Goal: Task Accomplishment & Management: Complete application form

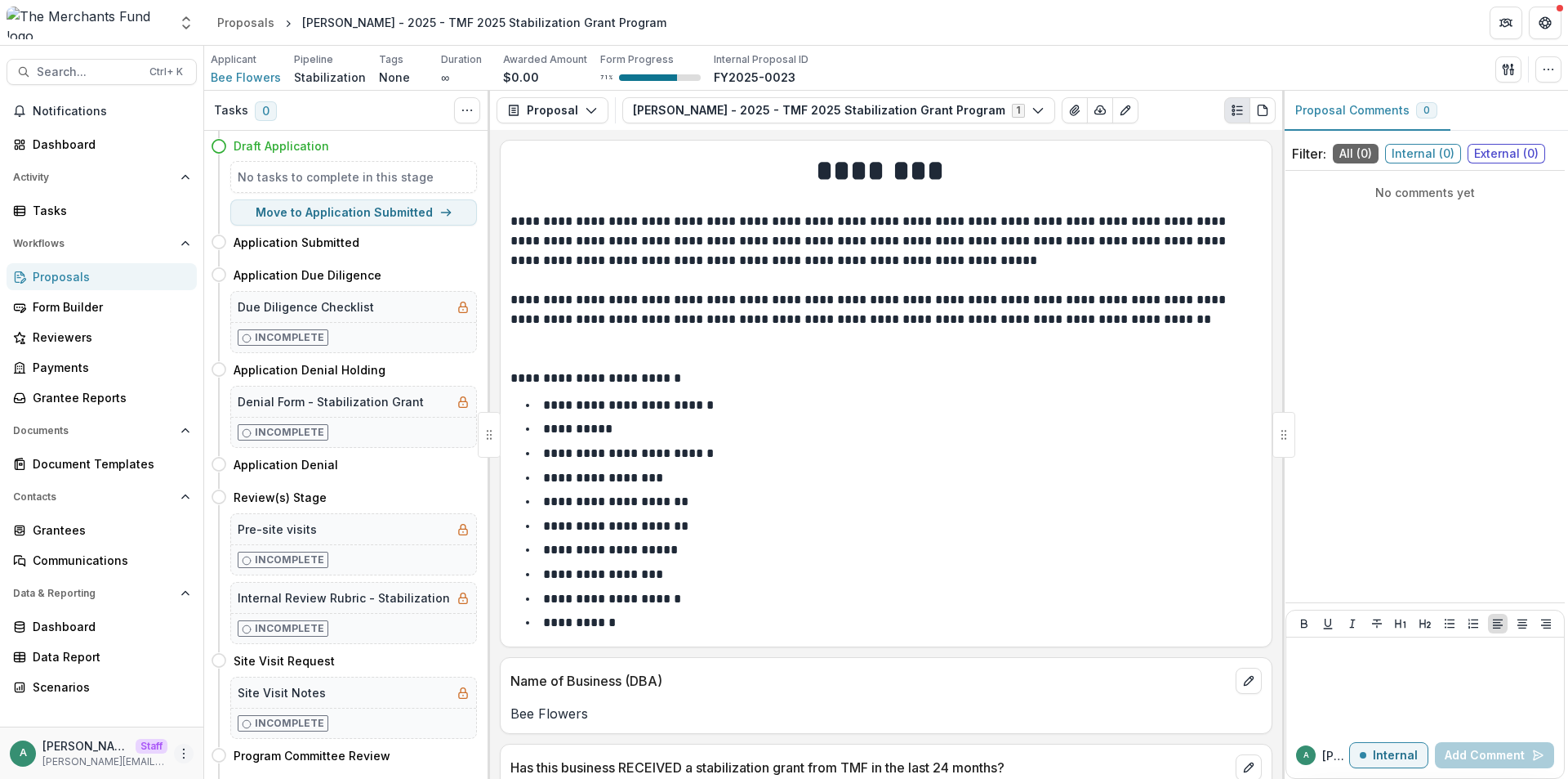
click at [188, 749] on icon "More" at bounding box center [183, 753] width 13 height 13
click at [241, 714] on link "User Settings" at bounding box center [291, 719] width 175 height 27
click at [256, 83] on span "Bee Flowers" at bounding box center [245, 77] width 70 height 17
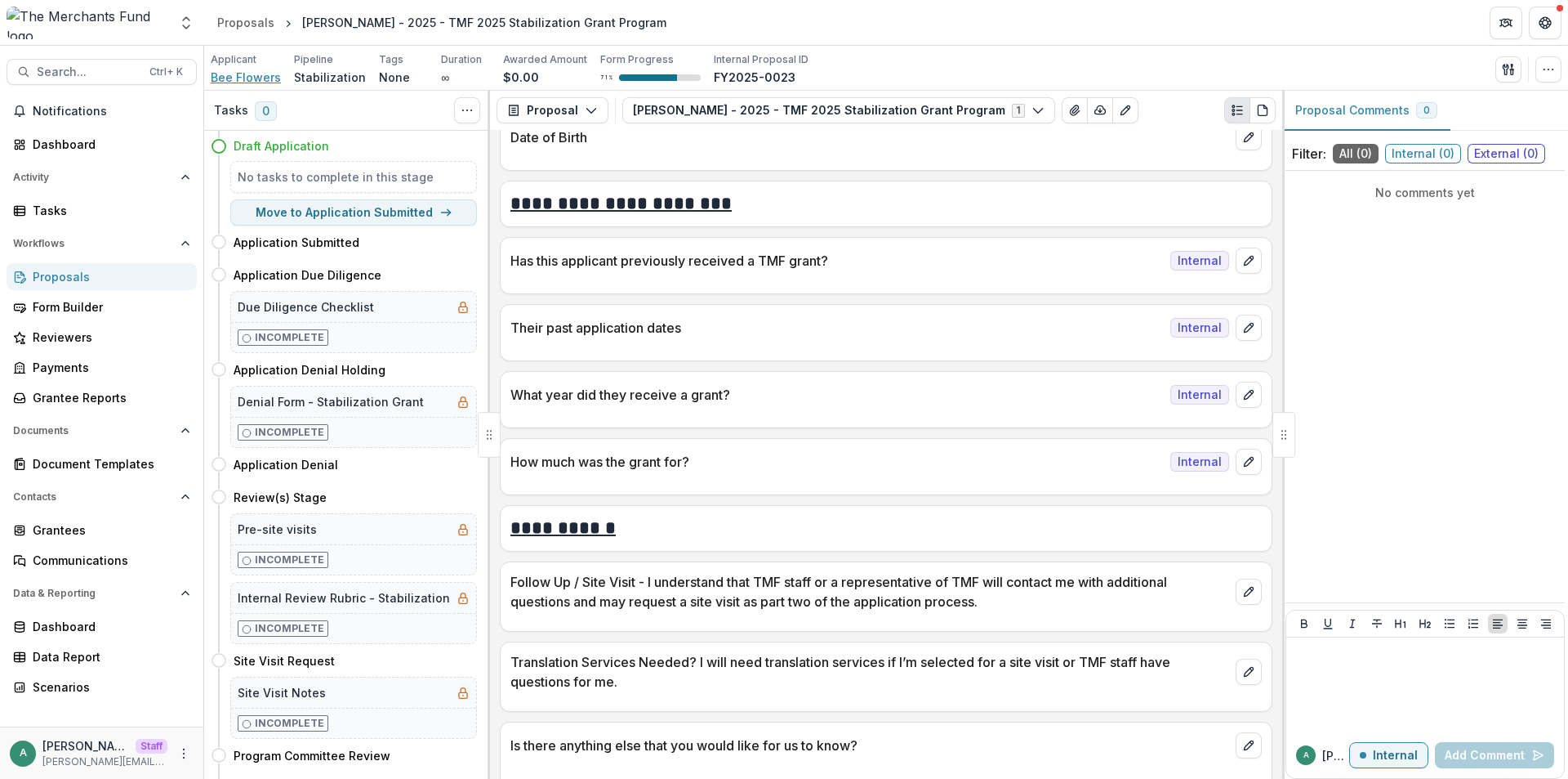
scroll to position [8783, 0]
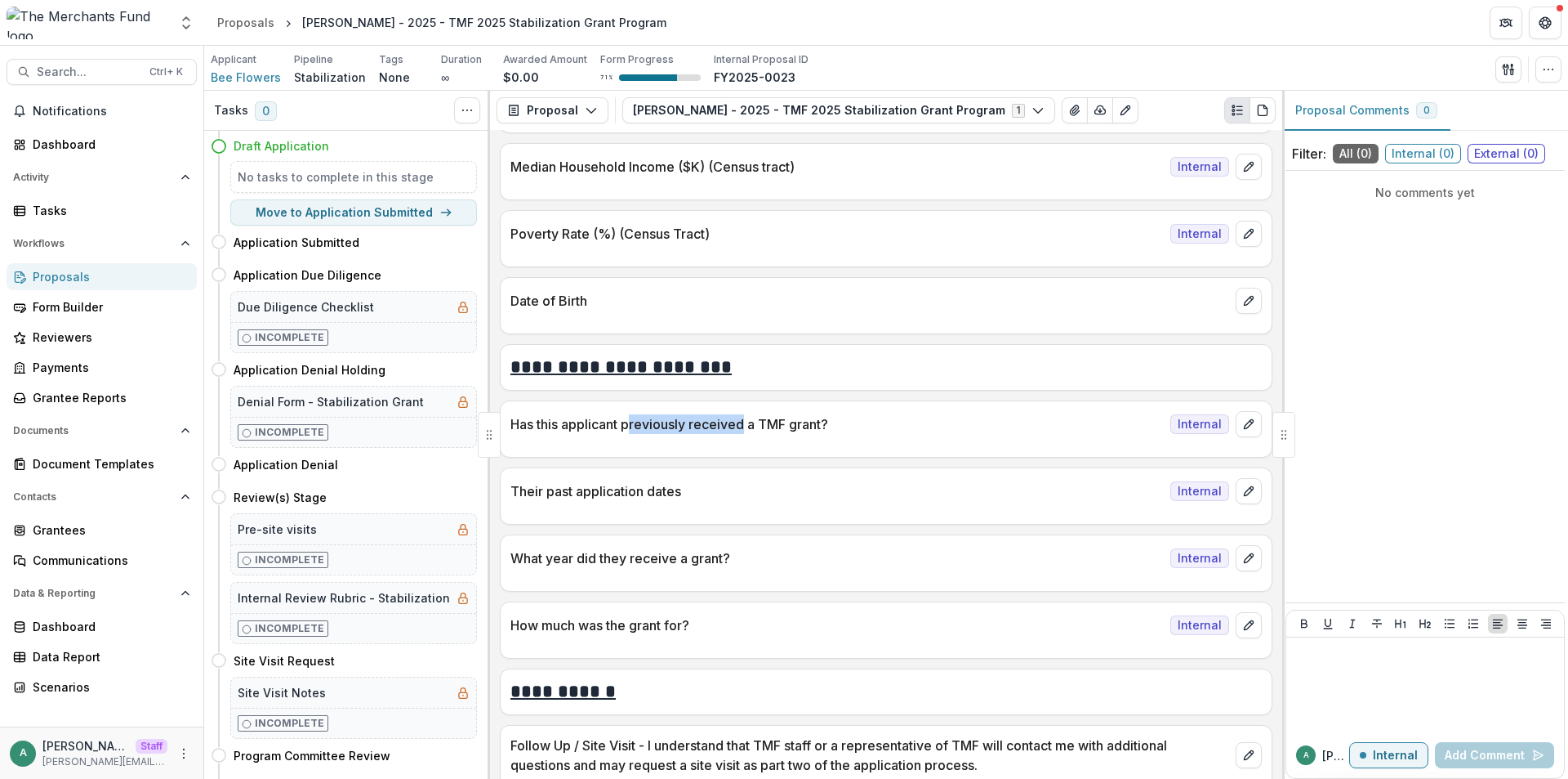
drag, startPoint x: 635, startPoint y: 408, endPoint x: 745, endPoint y: 404, distance: 110.1
click at [745, 414] on p "Has this applicant previously received a TMF grant?" at bounding box center [837, 424] width 654 height 19
click at [945, 401] on div "Has this applicant previously received a TMF grant? Internal" at bounding box center [886, 419] width 771 height 36
click at [1373, 68] on div "Applicant Bee Flowers Pipeline Stabilization Tags None All tags Duration ∞ Awar…" at bounding box center [886, 69] width 1350 height 34
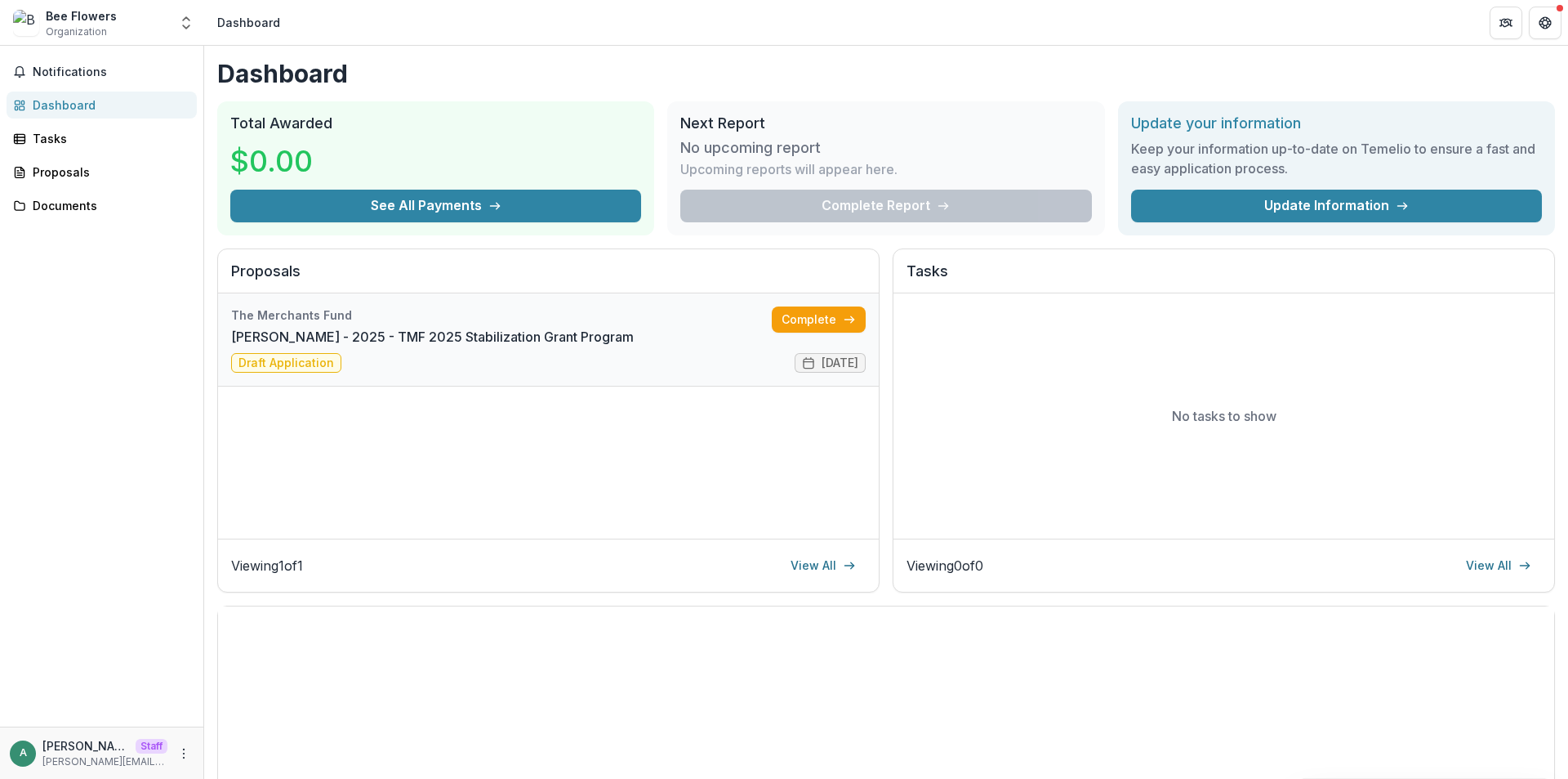
click at [545, 333] on link "[PERSON_NAME] - 2025 - TMF 2025 Stabilization Grant Program" at bounding box center [432, 336] width 402 height 19
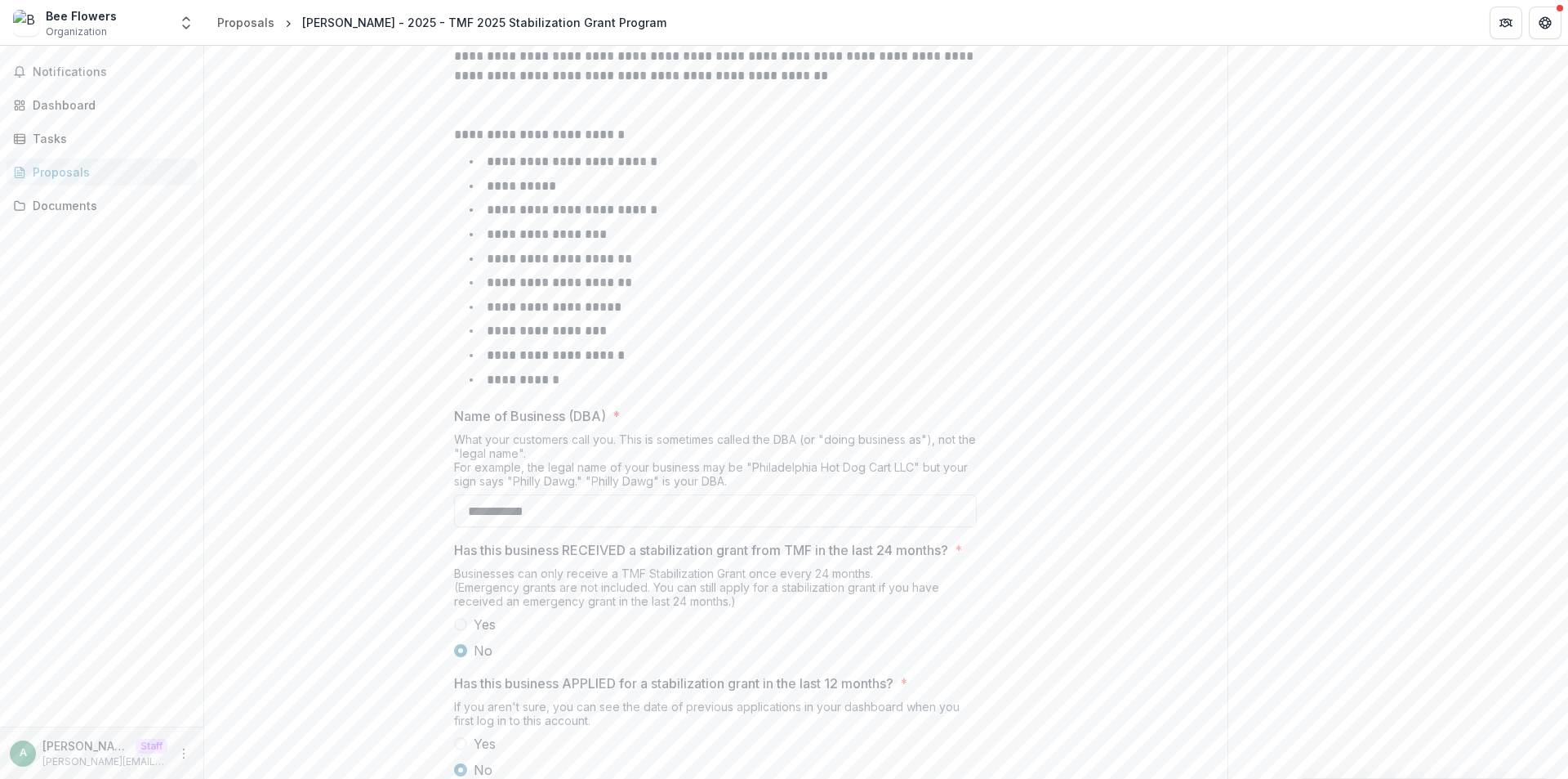
scroll to position [657, 0]
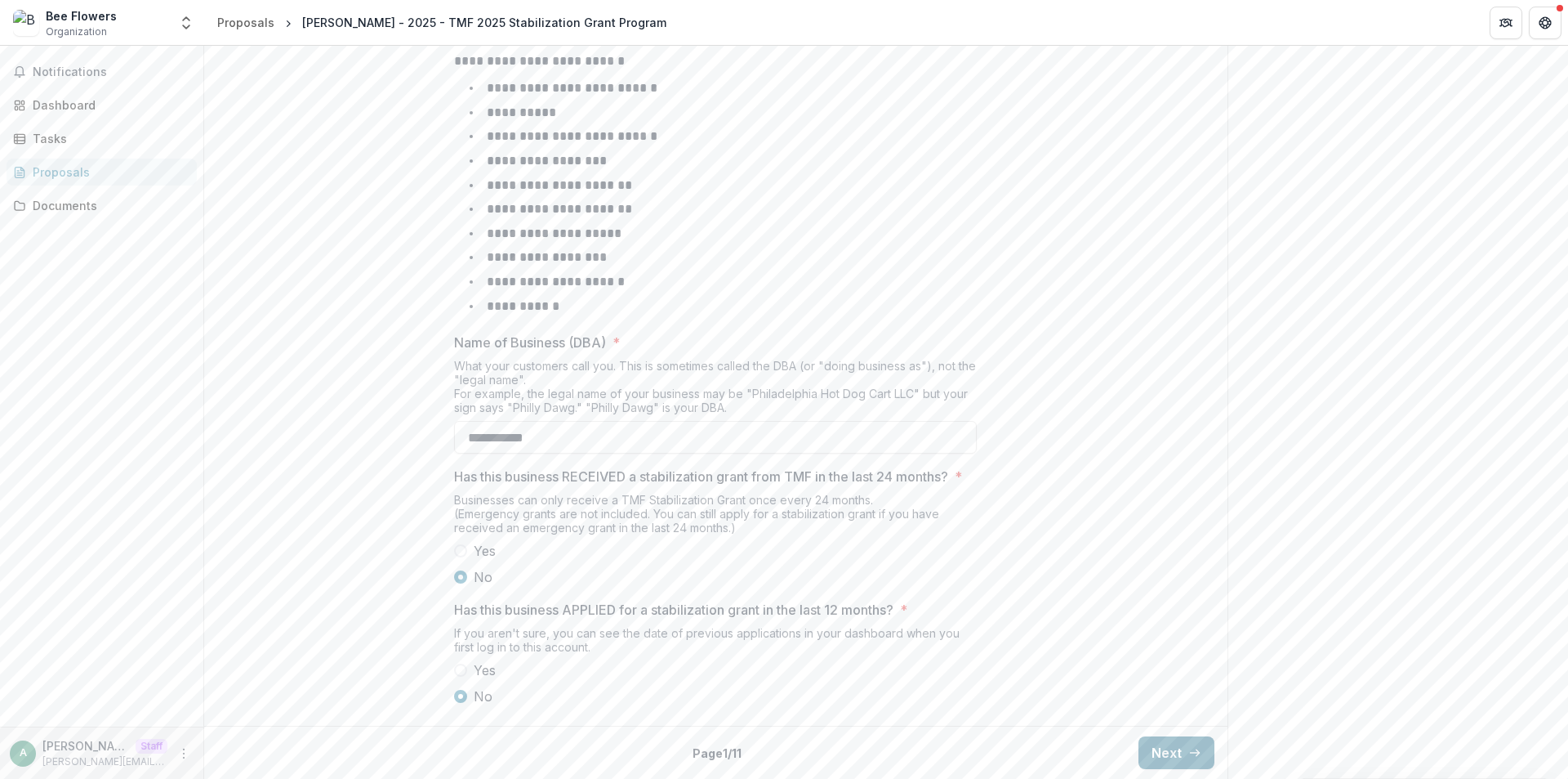
click at [1172, 750] on button "Next" at bounding box center [1177, 752] width 76 height 33
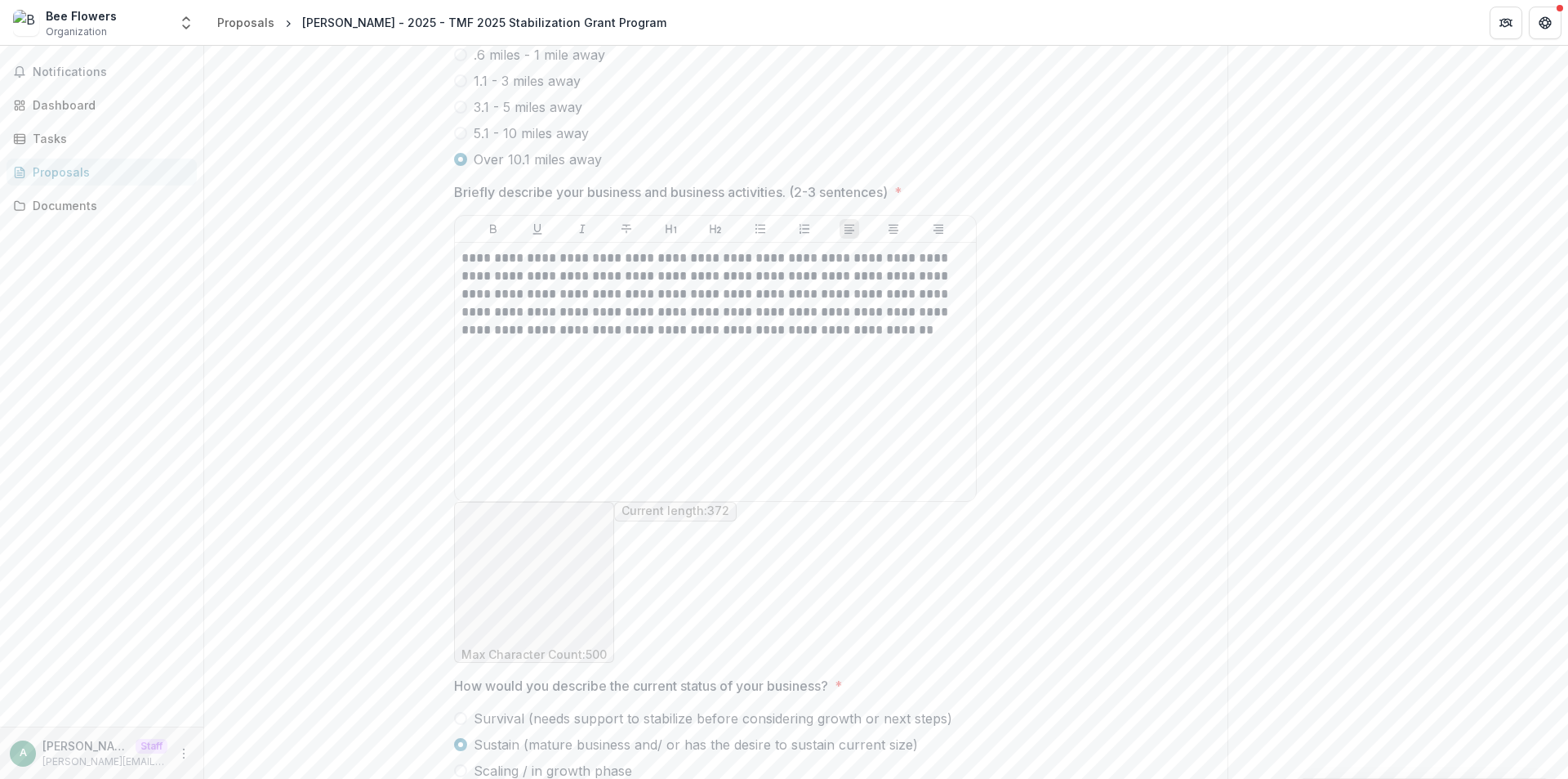
scroll to position [796, 0]
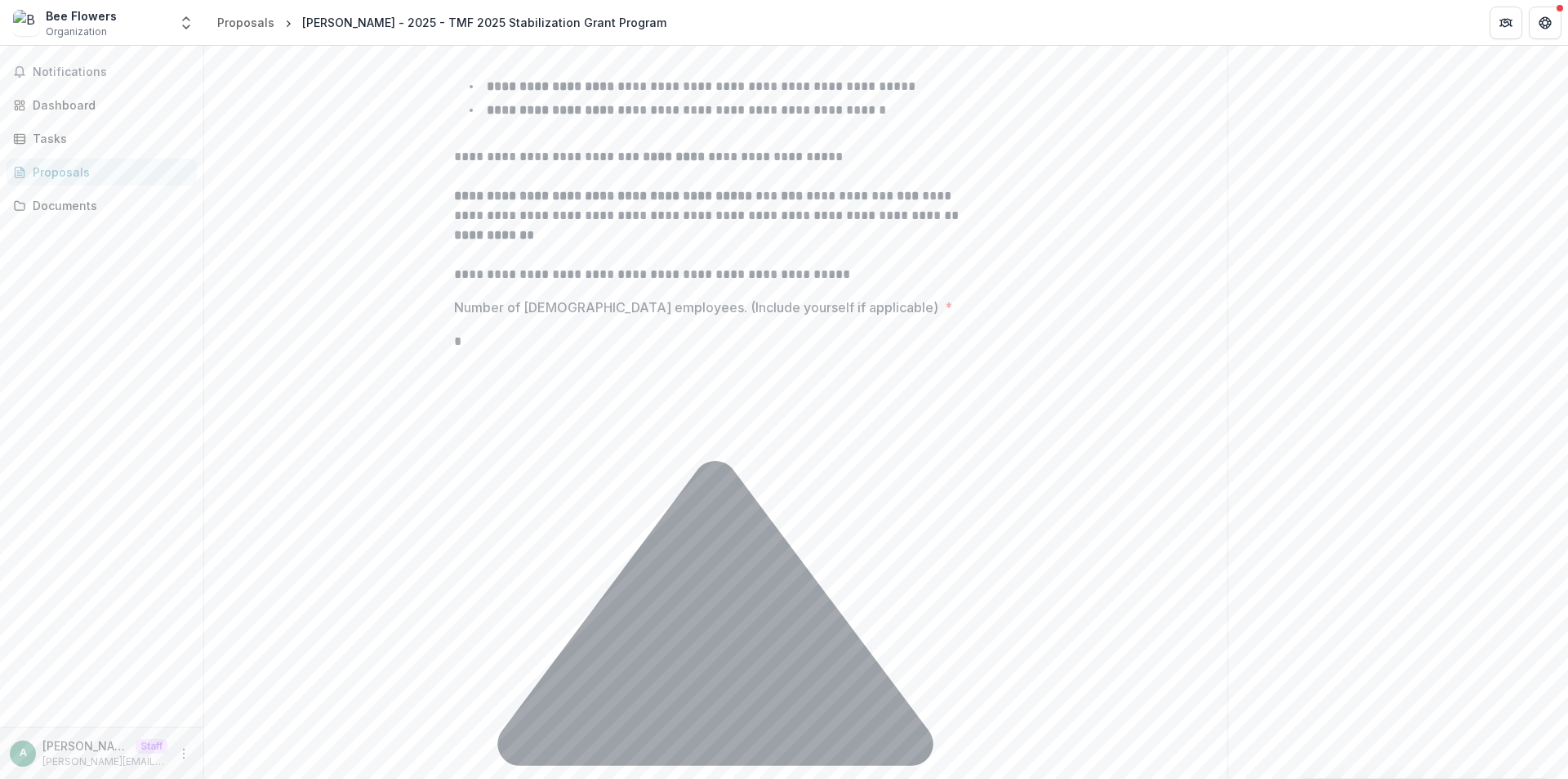
scroll to position [405, 0]
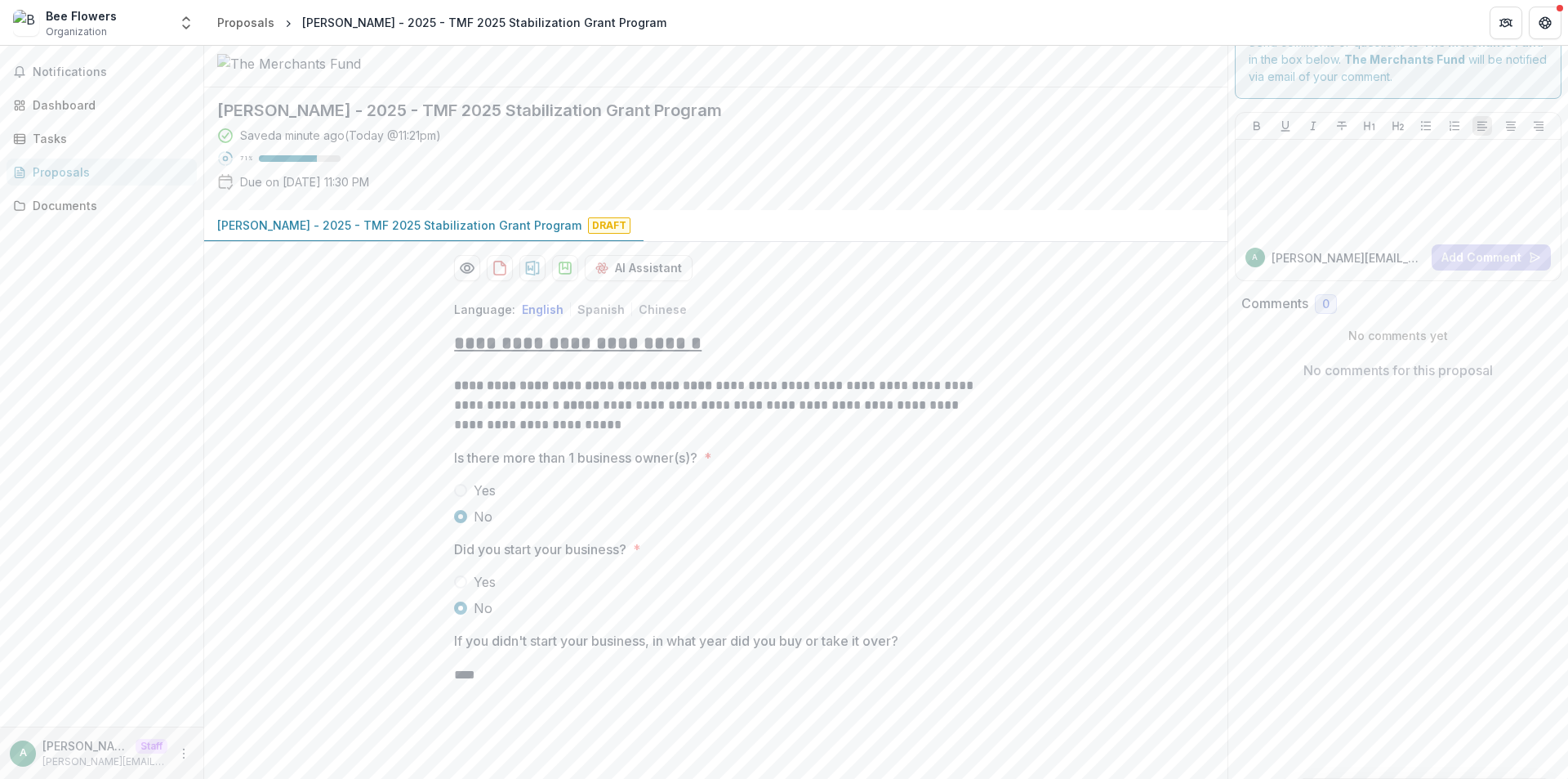
scroll to position [91, 0]
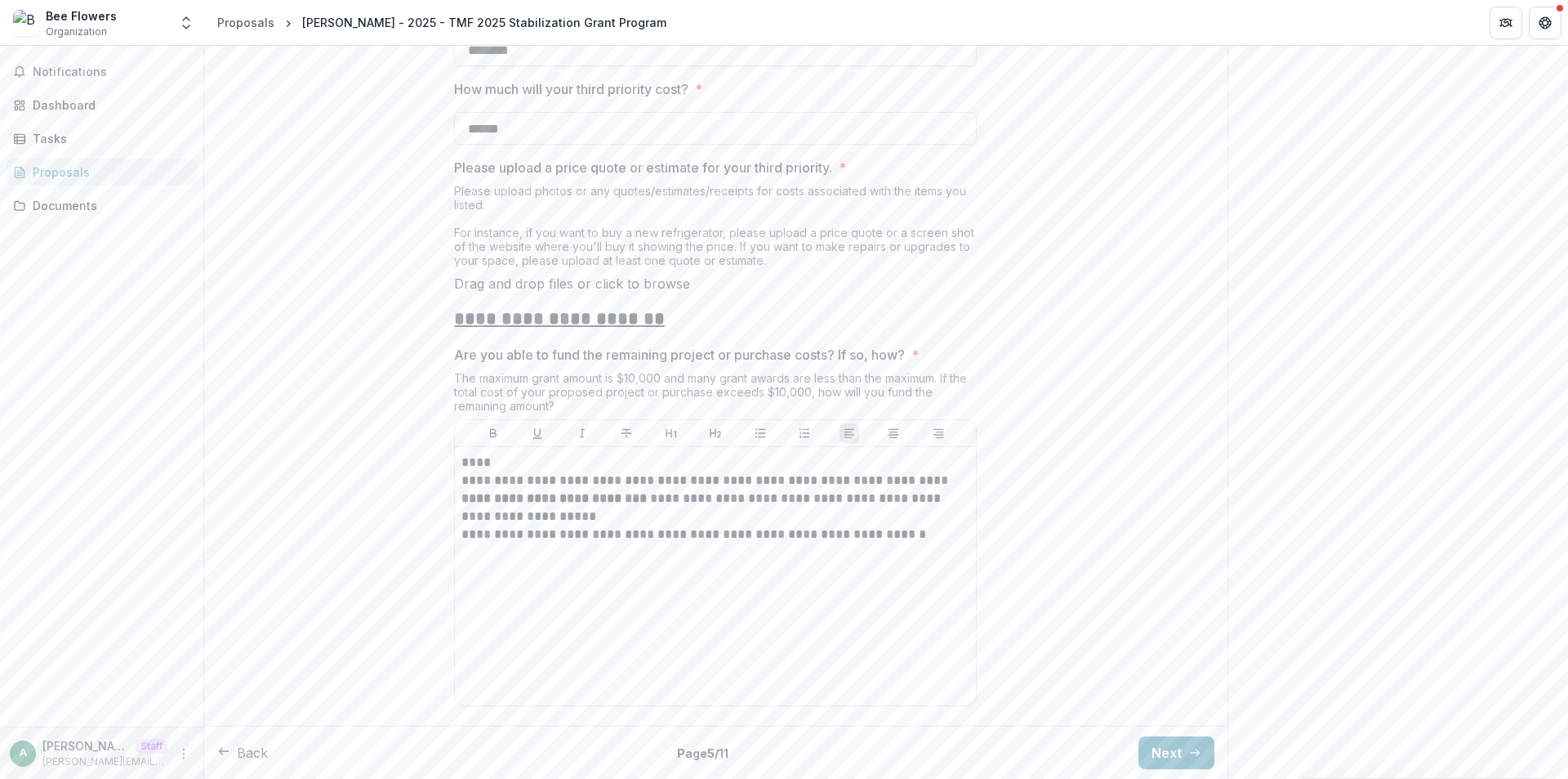
scroll to position [3211, 0]
click at [1158, 759] on button "Next" at bounding box center [1177, 752] width 76 height 33
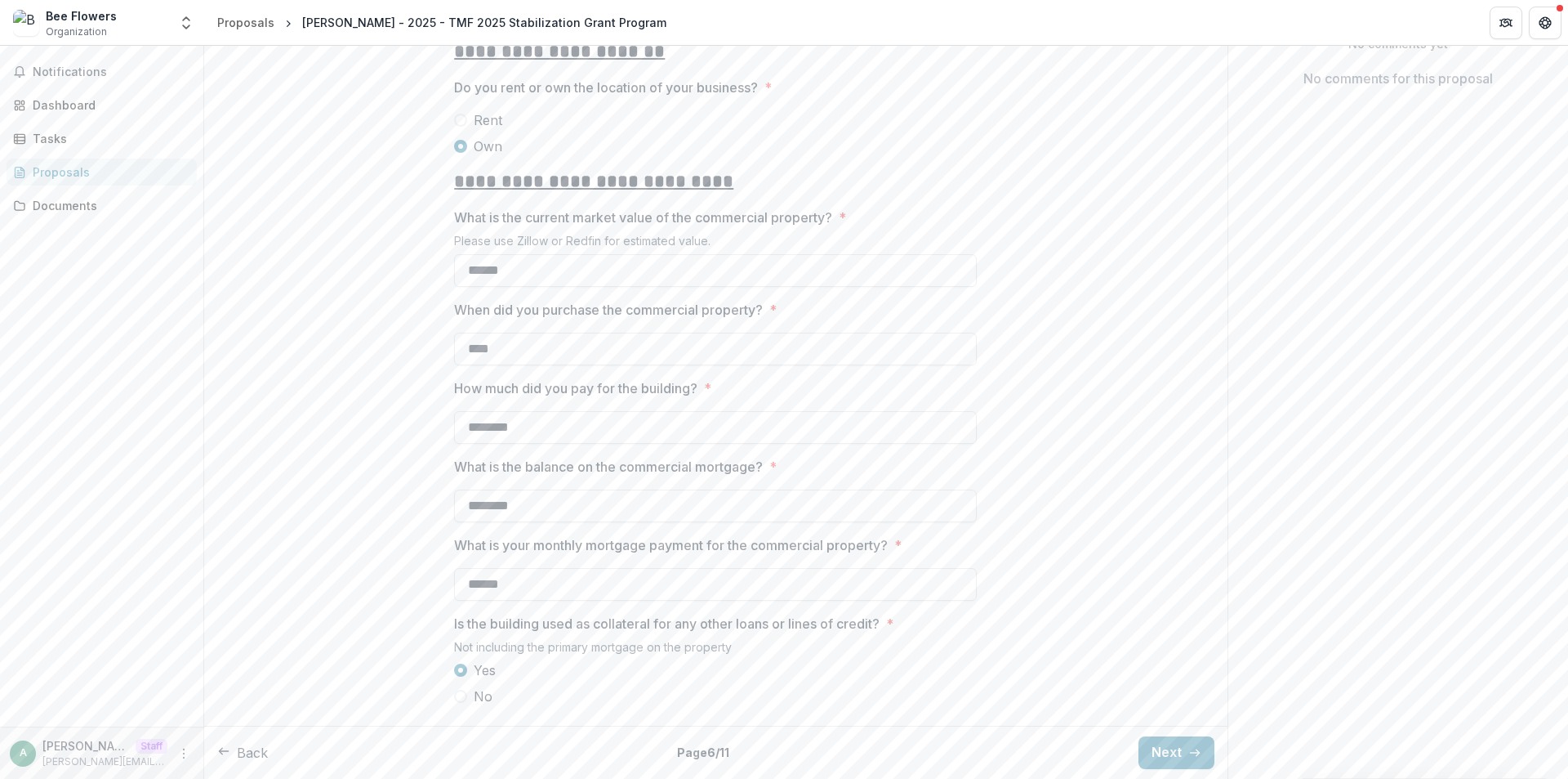
scroll to position [393, 0]
click at [1177, 748] on button "Next" at bounding box center [1177, 752] width 76 height 33
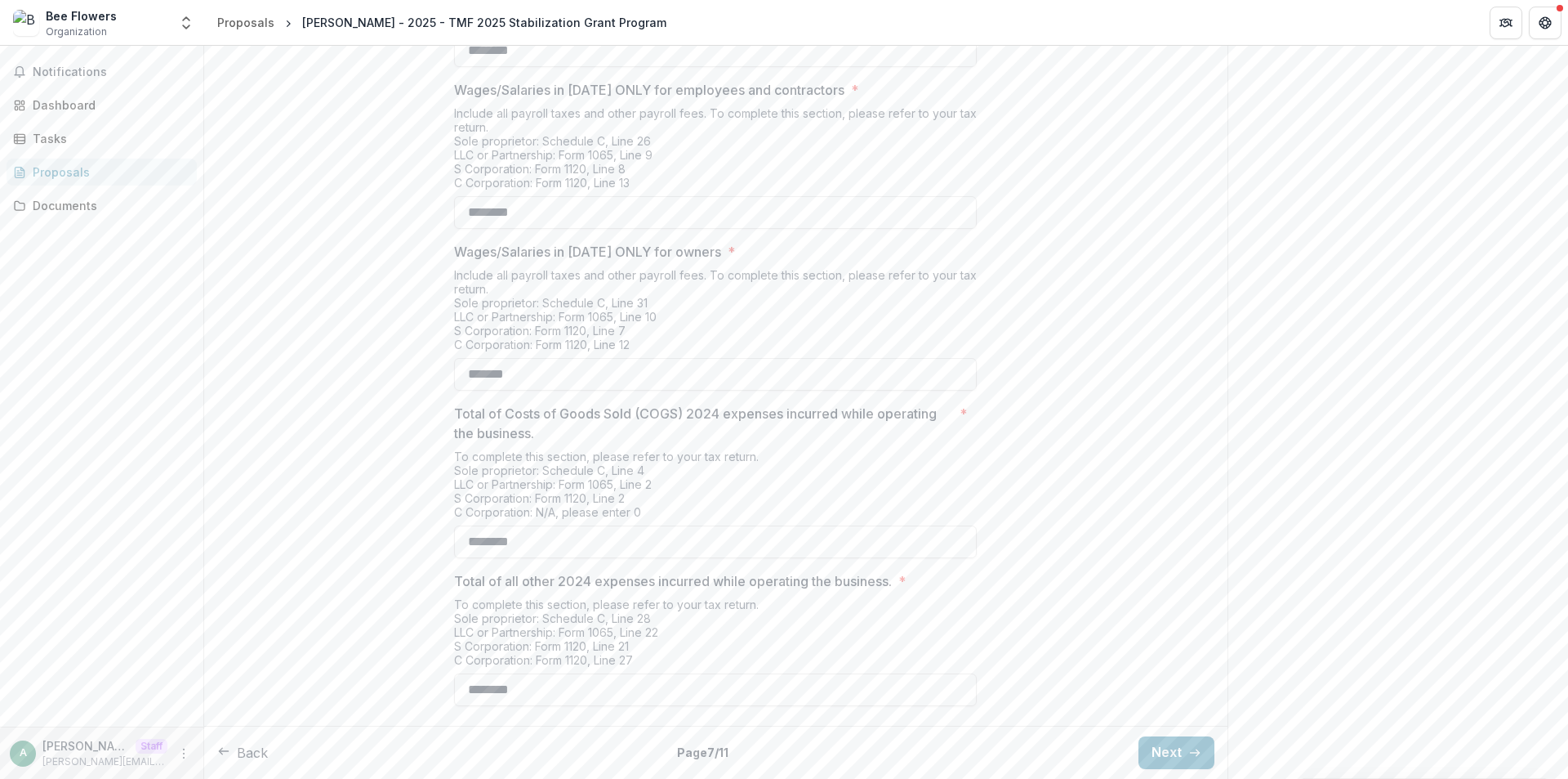
scroll to position [558, 0]
click at [1177, 748] on button "Next" at bounding box center [1177, 752] width 76 height 33
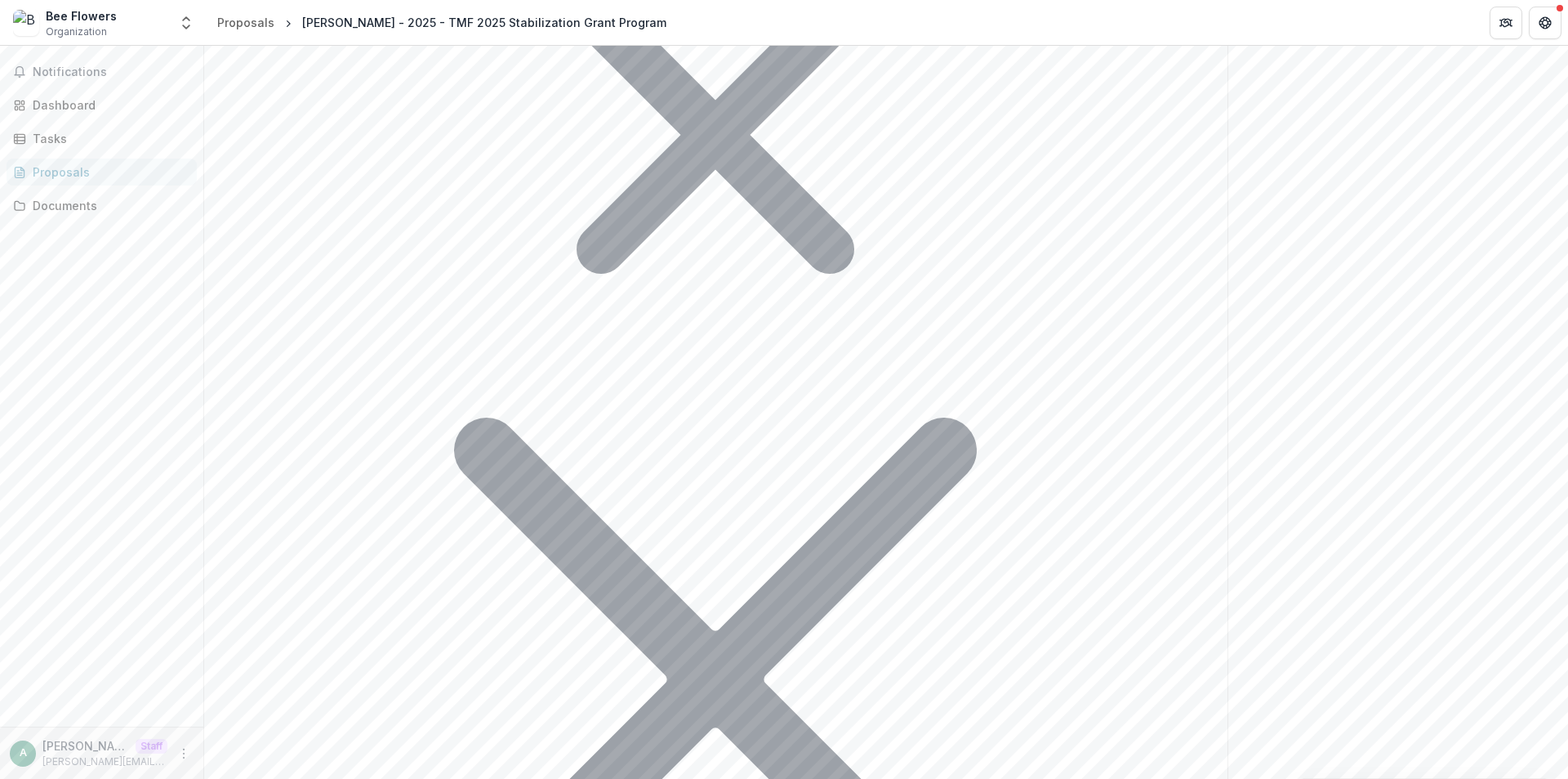
scroll to position [1000, 0]
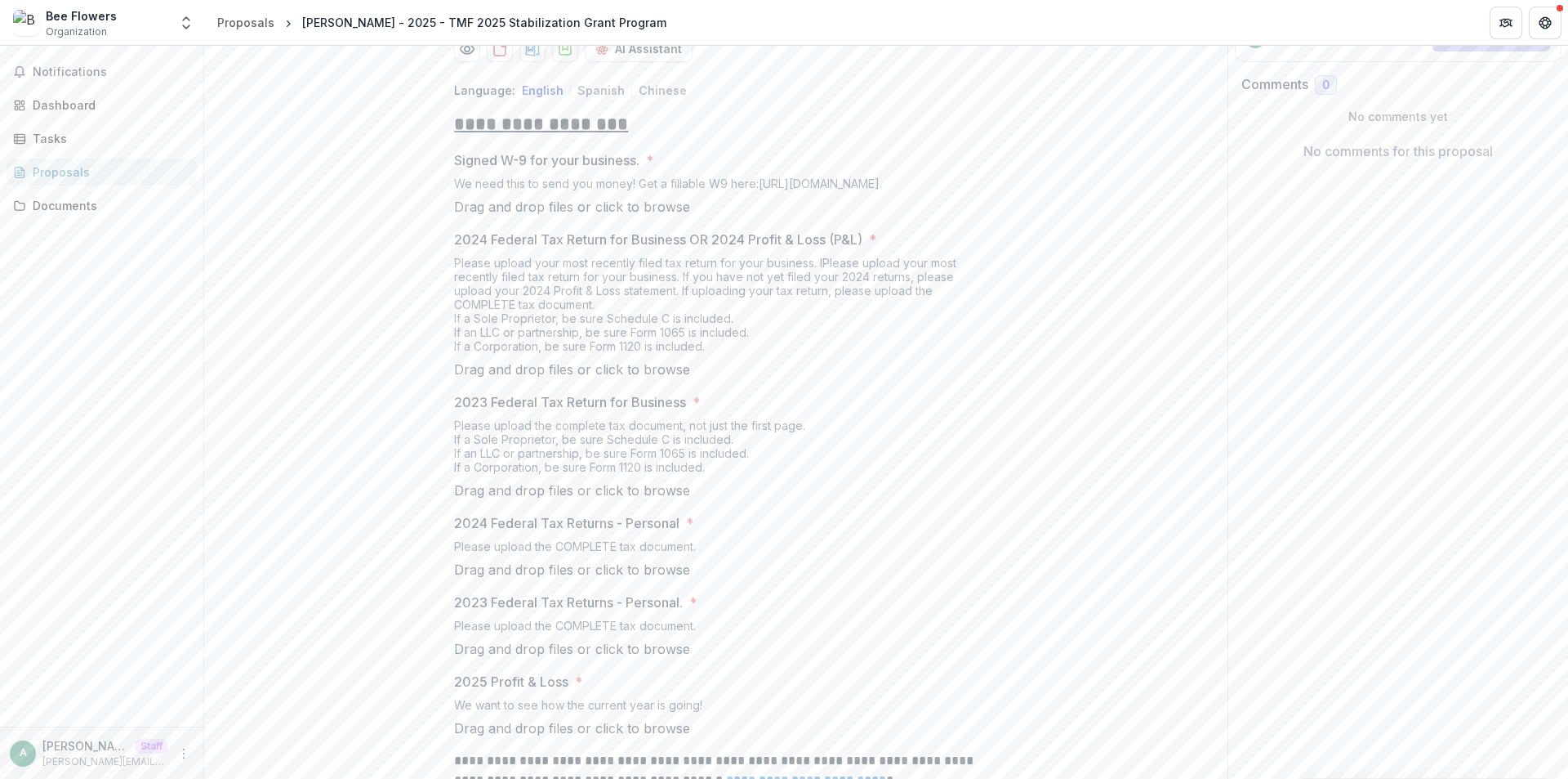
scroll to position [327, 0]
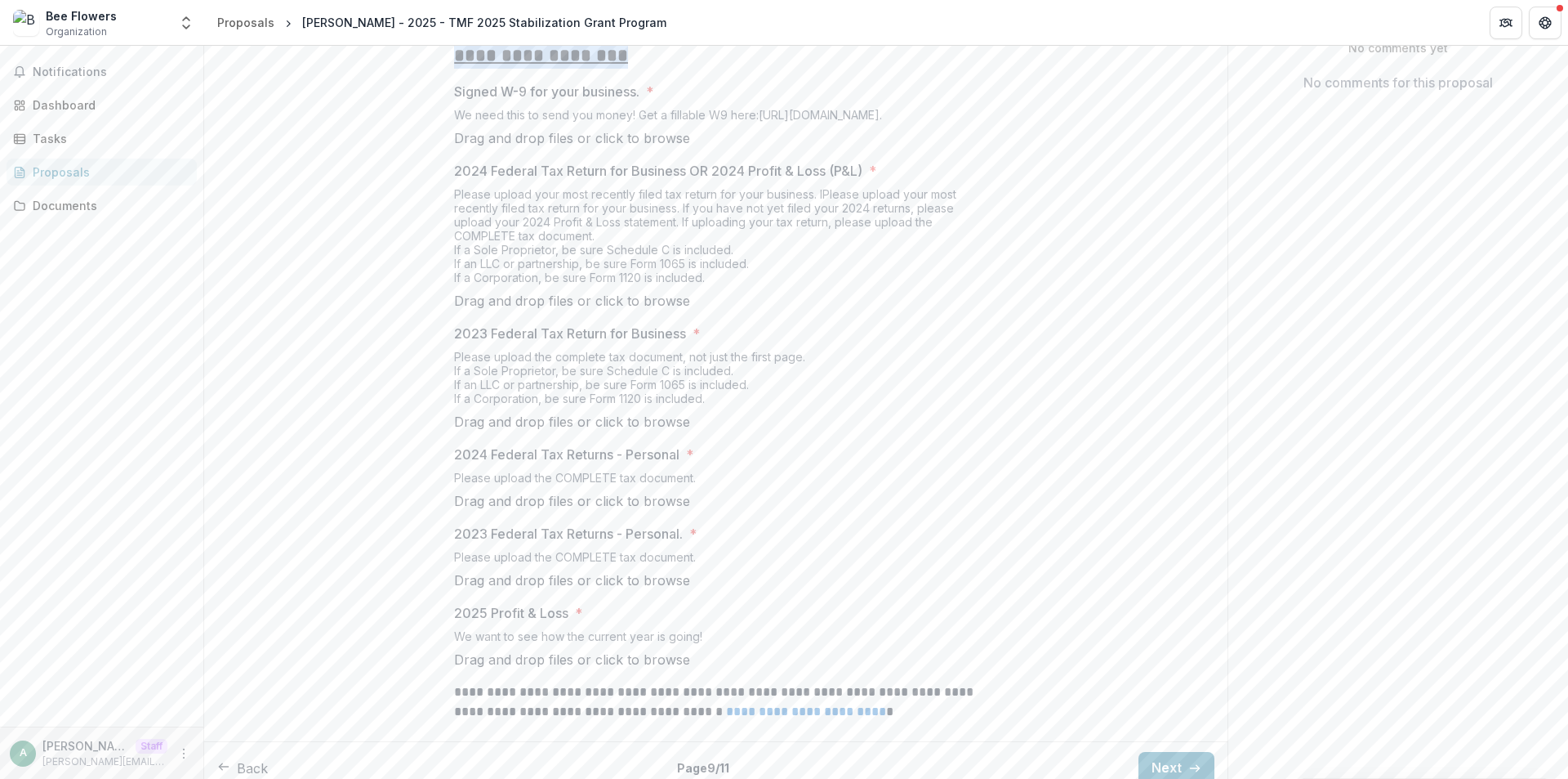
drag, startPoint x: 448, startPoint y: 121, endPoint x: 634, endPoint y: 122, distance: 186.0
click at [634, 122] on div "**********" at bounding box center [715, 367] width 549 height 734
copy u "**********"
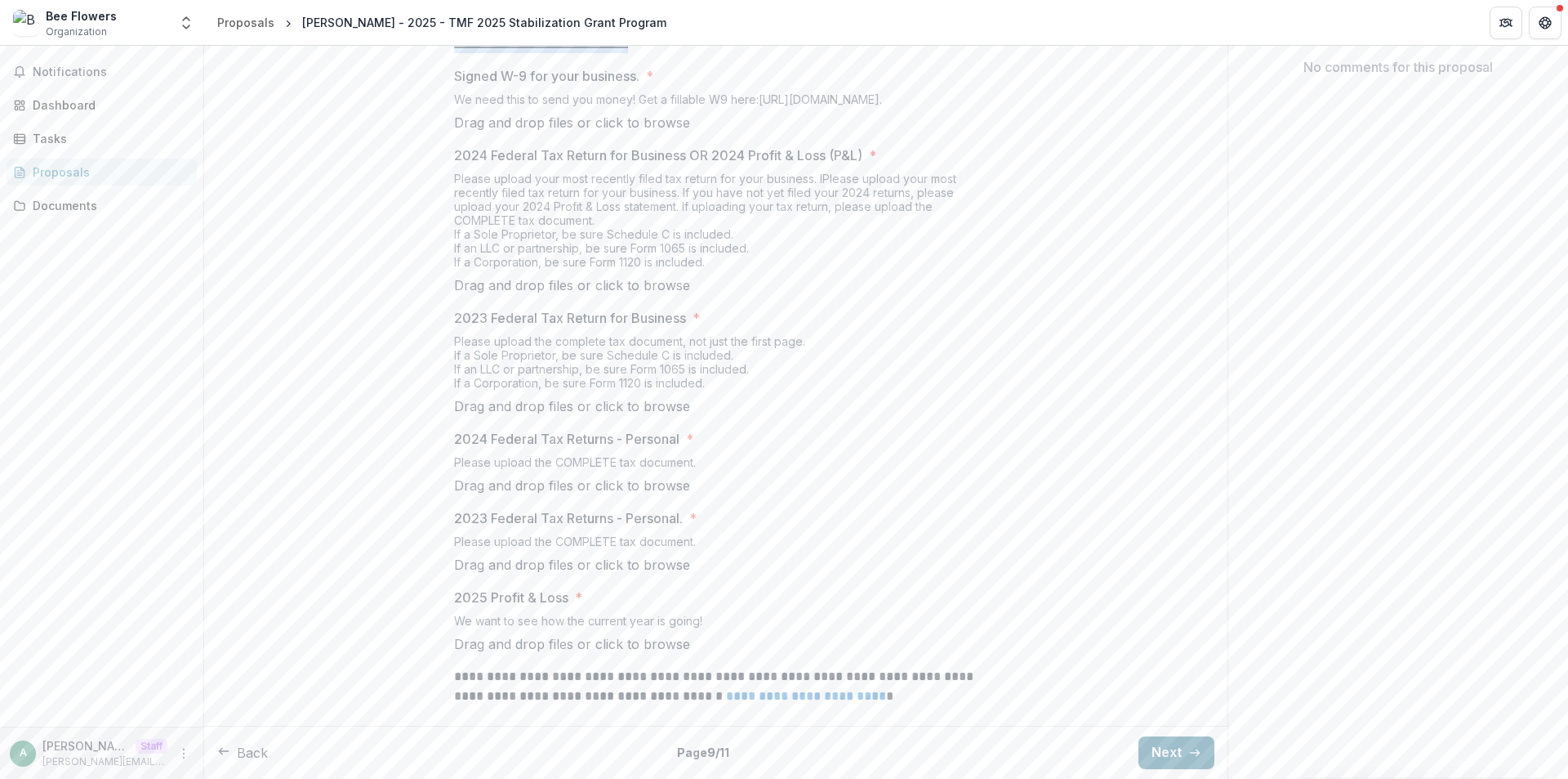
click at [1183, 753] on button "Next" at bounding box center [1177, 752] width 76 height 33
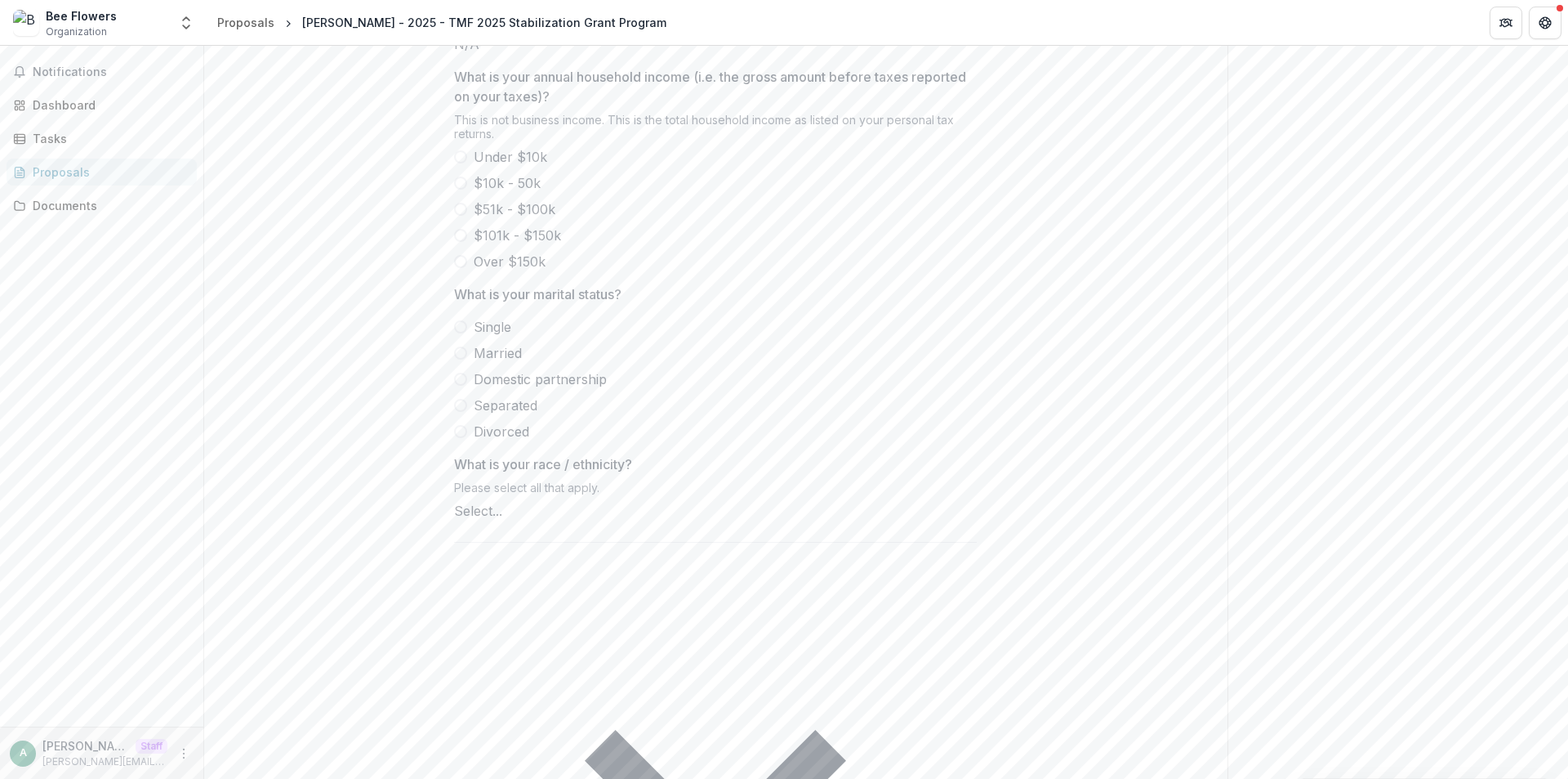
scroll to position [734, 0]
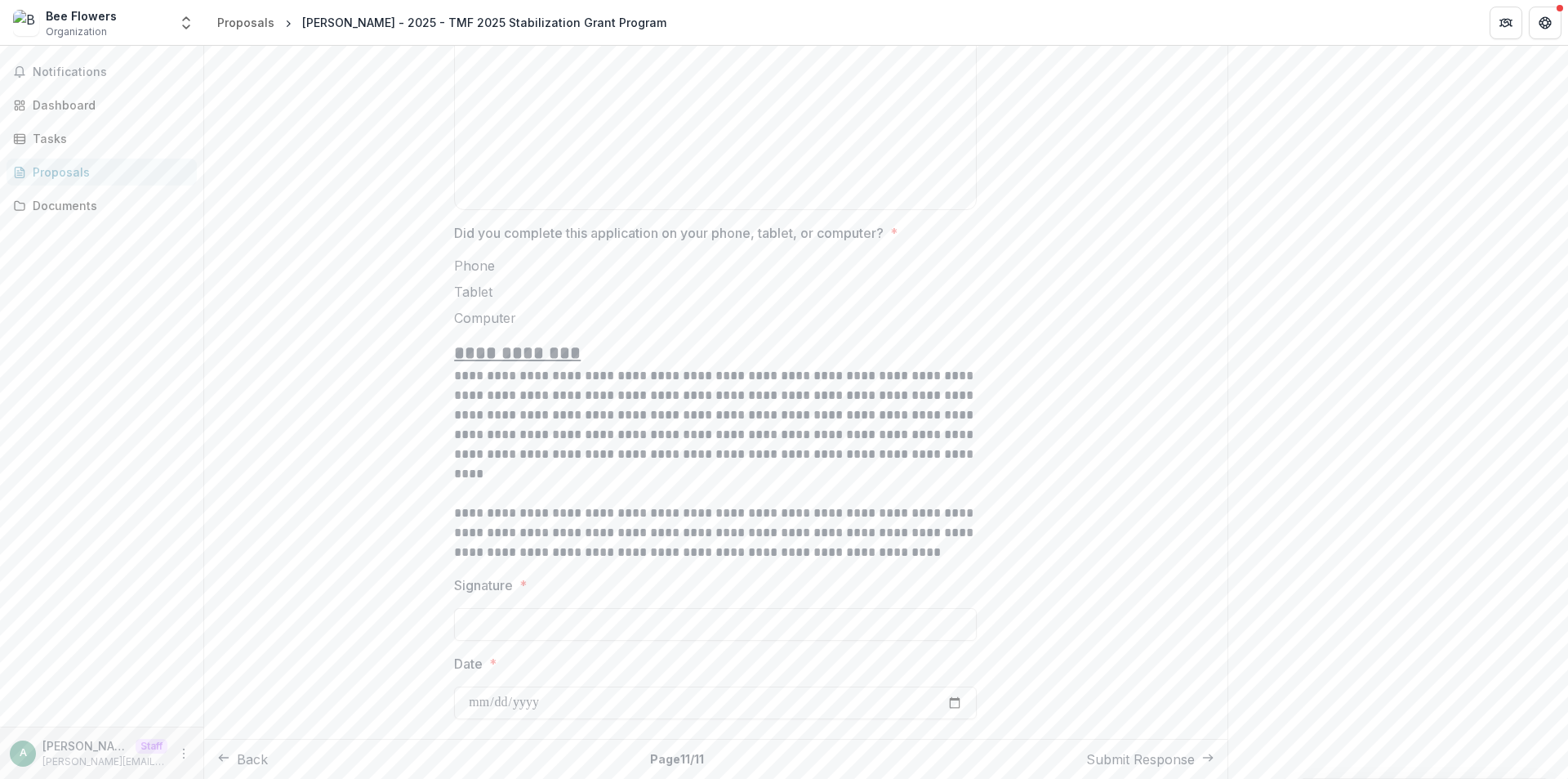
scroll to position [1236, 0]
click at [1110, 754] on button "Submit Response" at bounding box center [1150, 759] width 128 height 19
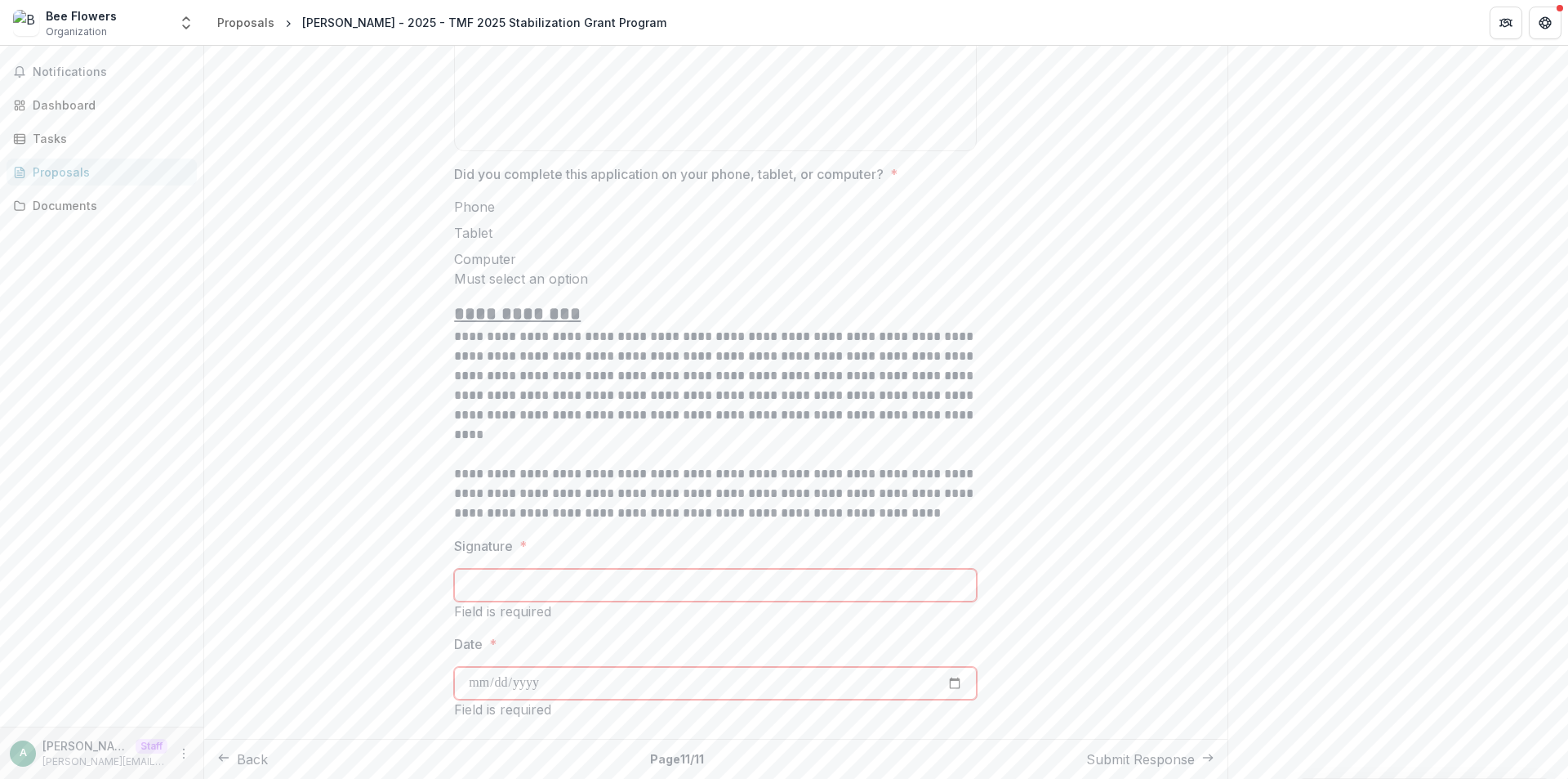
scroll to position [177, 0]
drag, startPoint x: 1067, startPoint y: 70, endPoint x: 1054, endPoint y: 90, distance: 23.9
drag, startPoint x: 690, startPoint y: 753, endPoint x: 639, endPoint y: 755, distance: 51.0
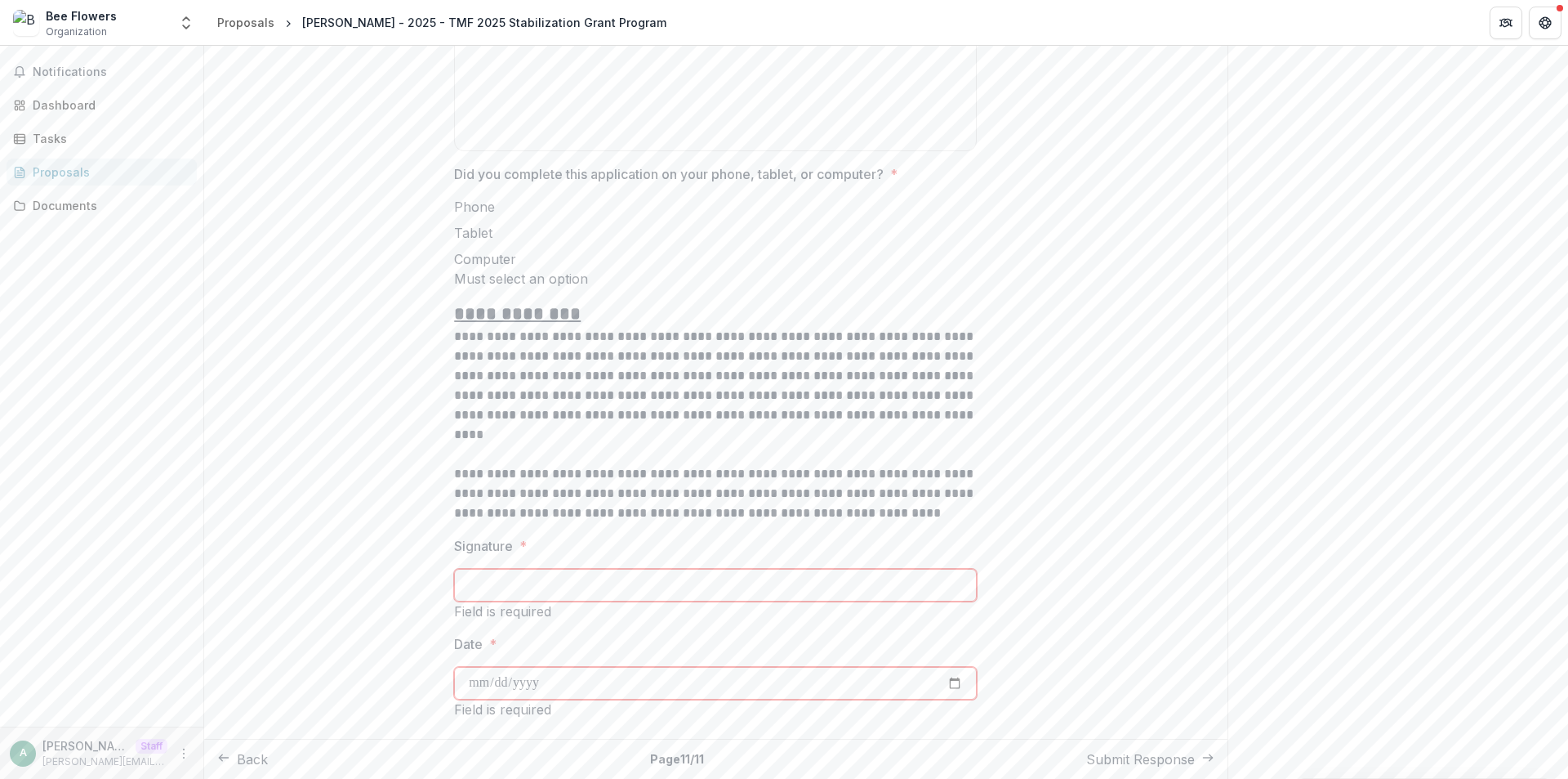
click at [639, 755] on div "Back Page 11 / 11 Submit Response" at bounding box center [715, 758] width 1023 height 40
click at [650, 760] on p "Page 11 / 11" at bounding box center [677, 759] width 54 height 17
drag, startPoint x: 640, startPoint y: 757, endPoint x: 684, endPoint y: 751, distance: 44.4
click at [684, 751] on div "Back Page 11 / 11 Submit Response" at bounding box center [715, 758] width 1023 height 40
copy p "Page 11"
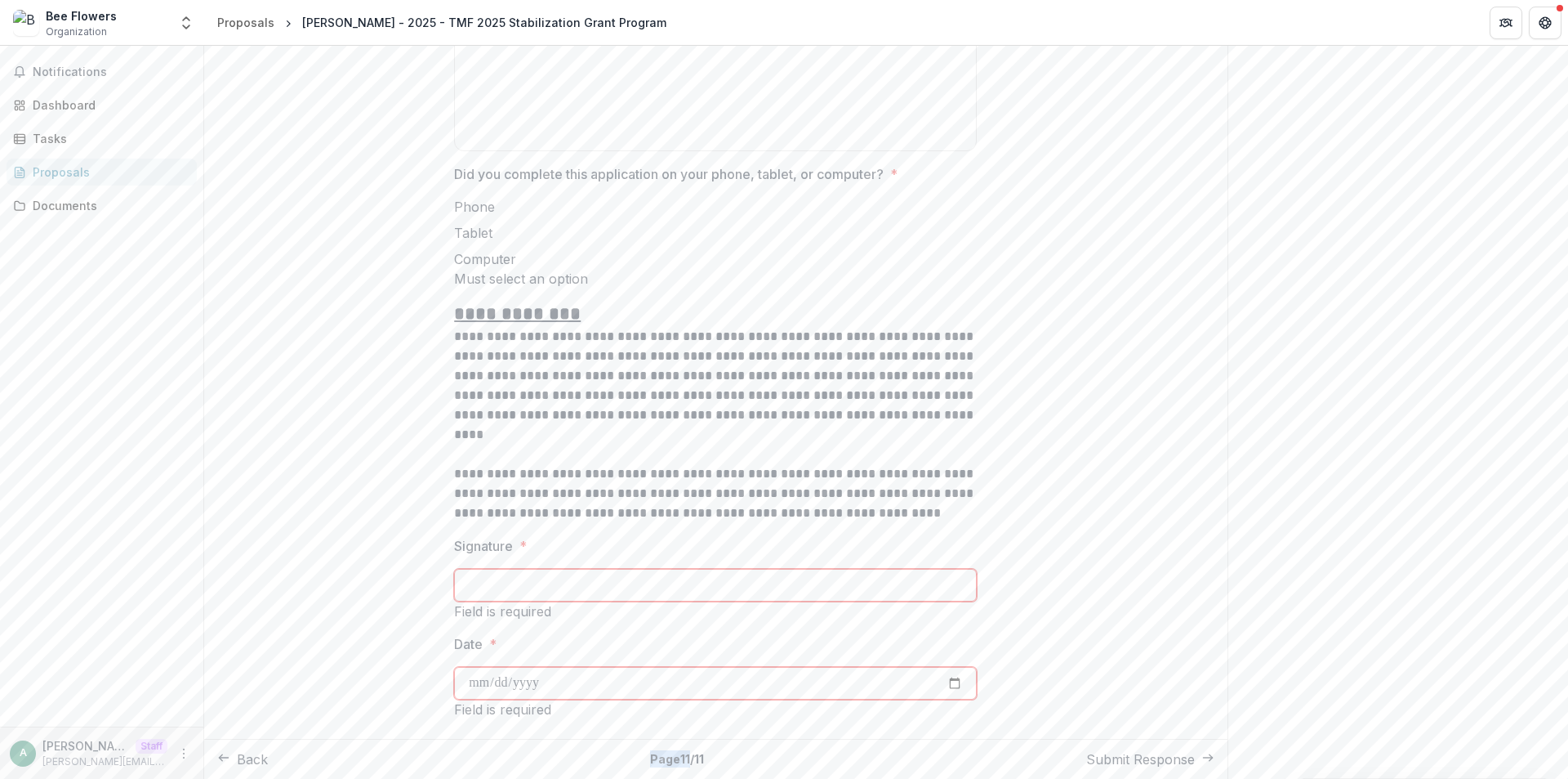
click at [263, 752] on button "Back" at bounding box center [243, 759] width 51 height 19
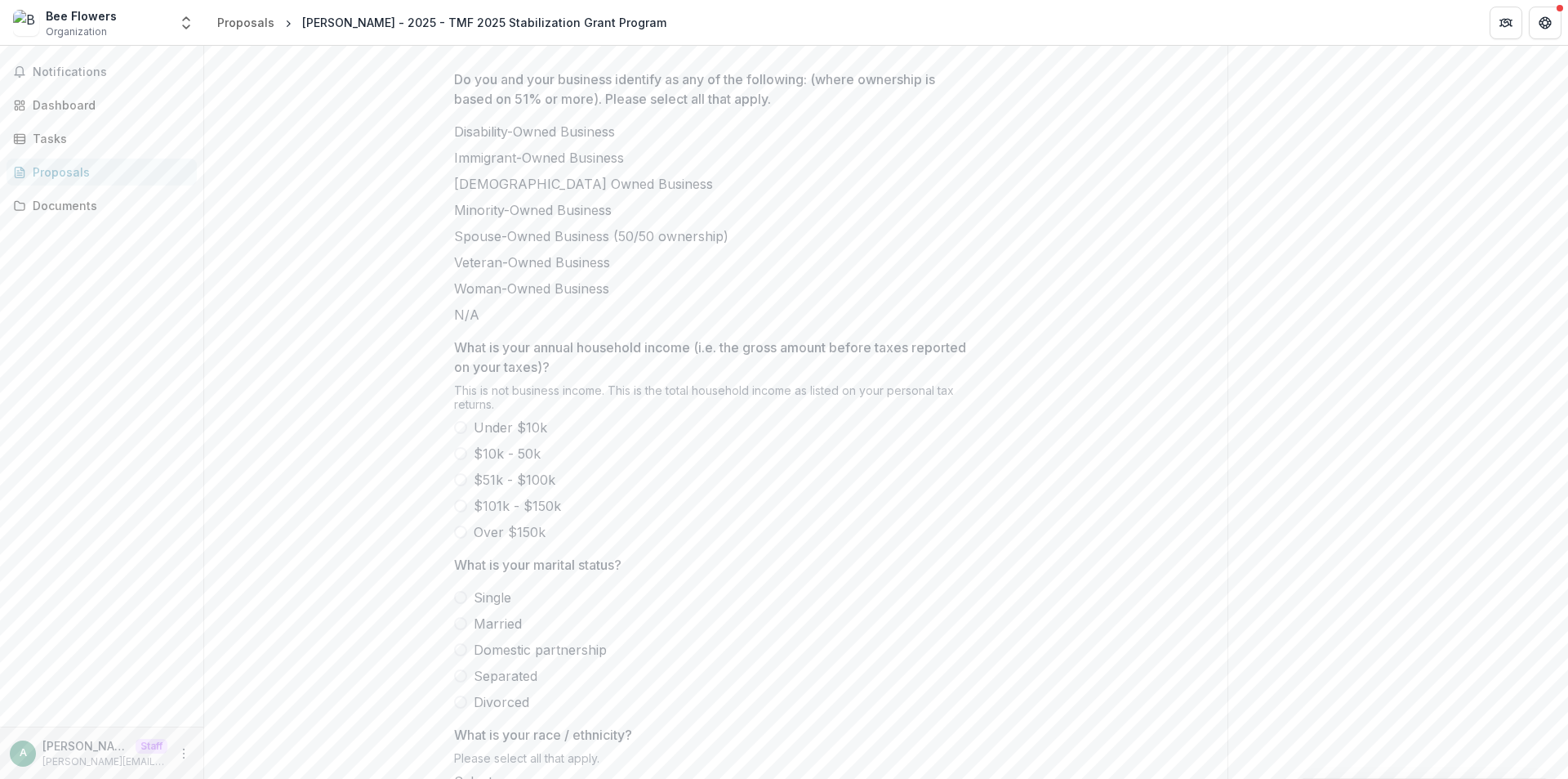
scroll to position [734, 0]
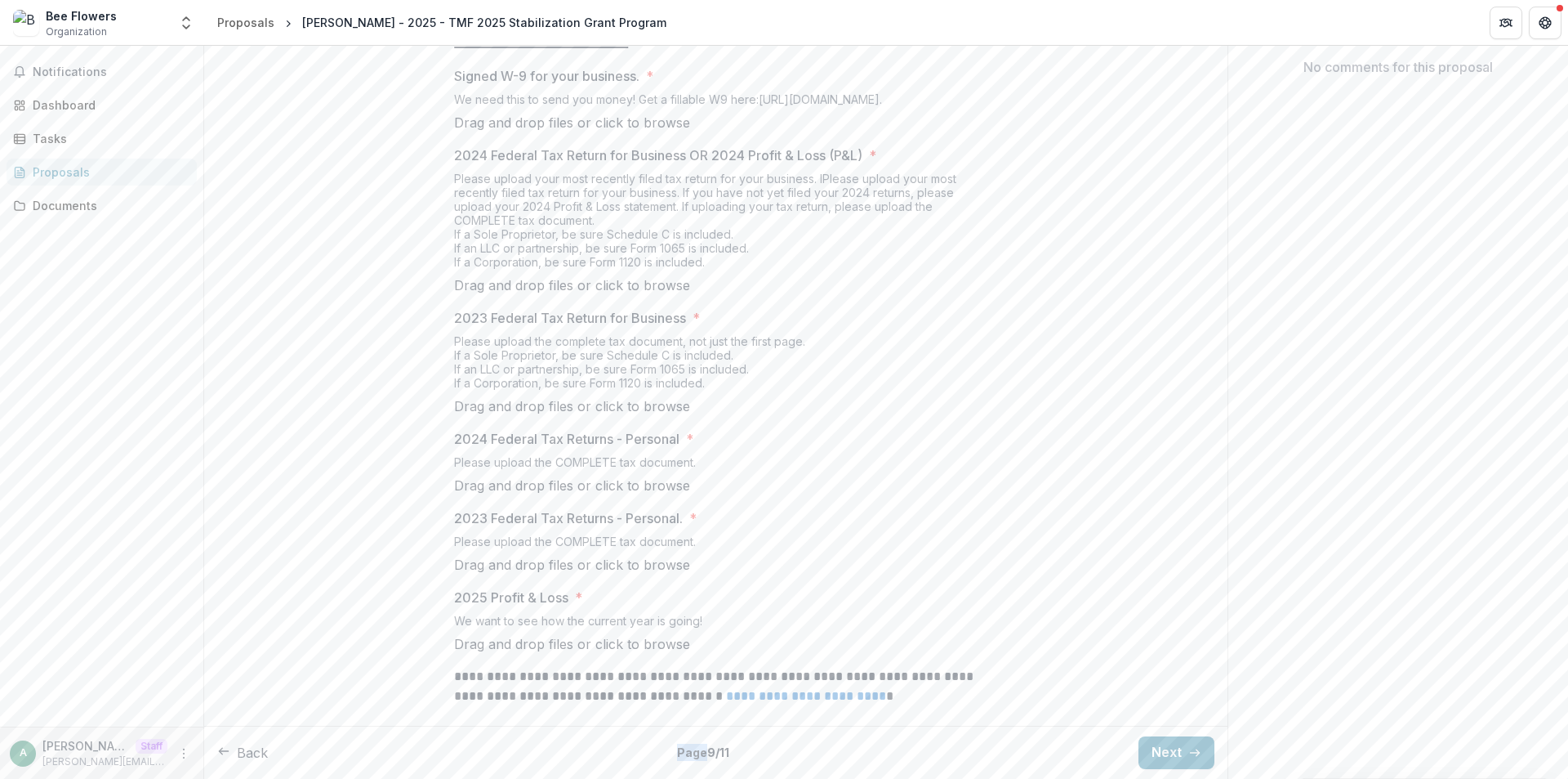
scroll to position [776, 0]
click at [724, 750] on p "Page 9 / 11" at bounding box center [703, 752] width 52 height 17
drag, startPoint x: 724, startPoint y: 751, endPoint x: 676, endPoint y: 756, distance: 48.3
click at [676, 756] on div "Back Page 9 / 11 Next" at bounding box center [715, 752] width 1023 height 53
copy p "Page 9"
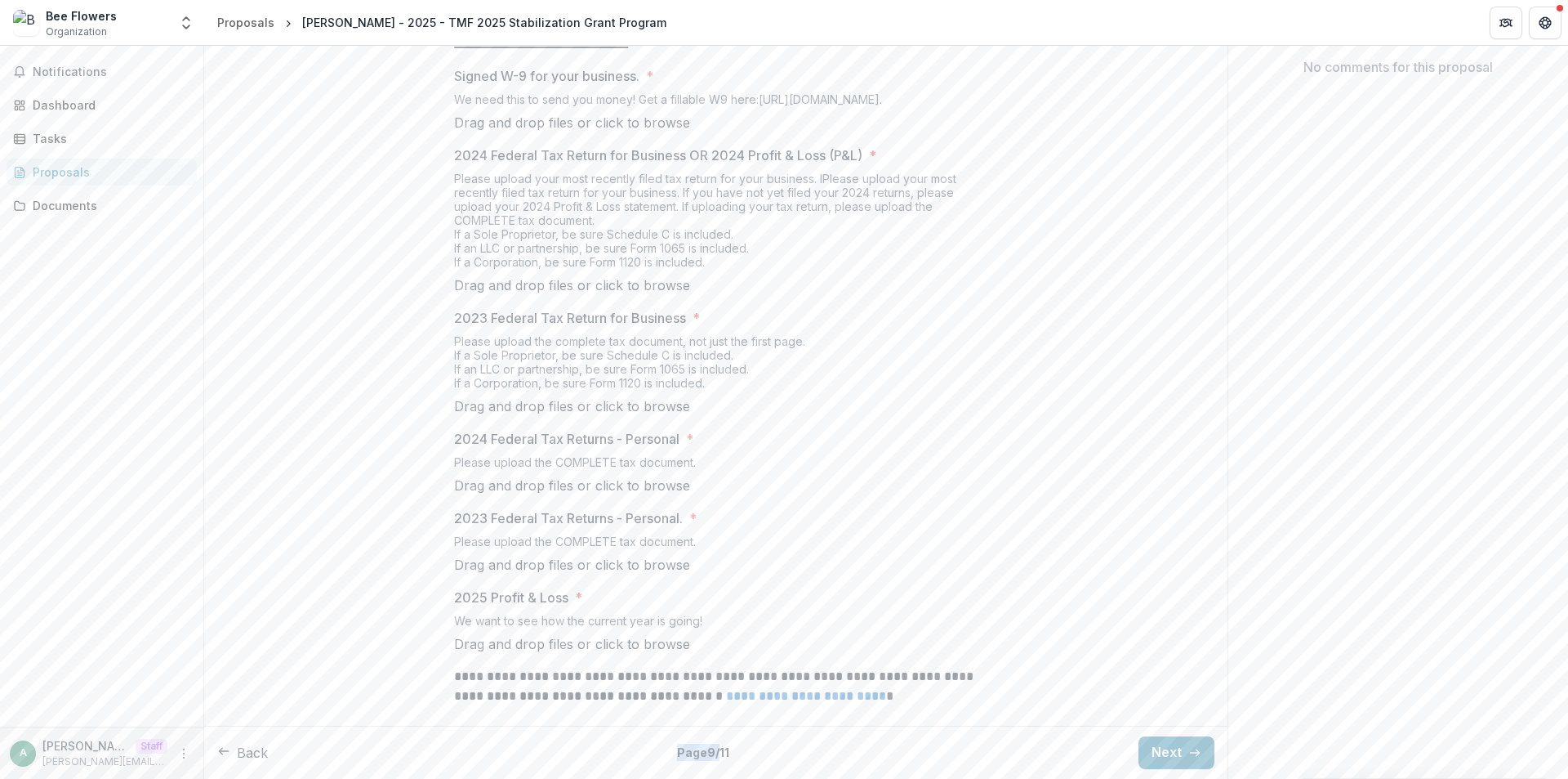
click at [267, 746] on button "Back" at bounding box center [243, 752] width 51 height 19
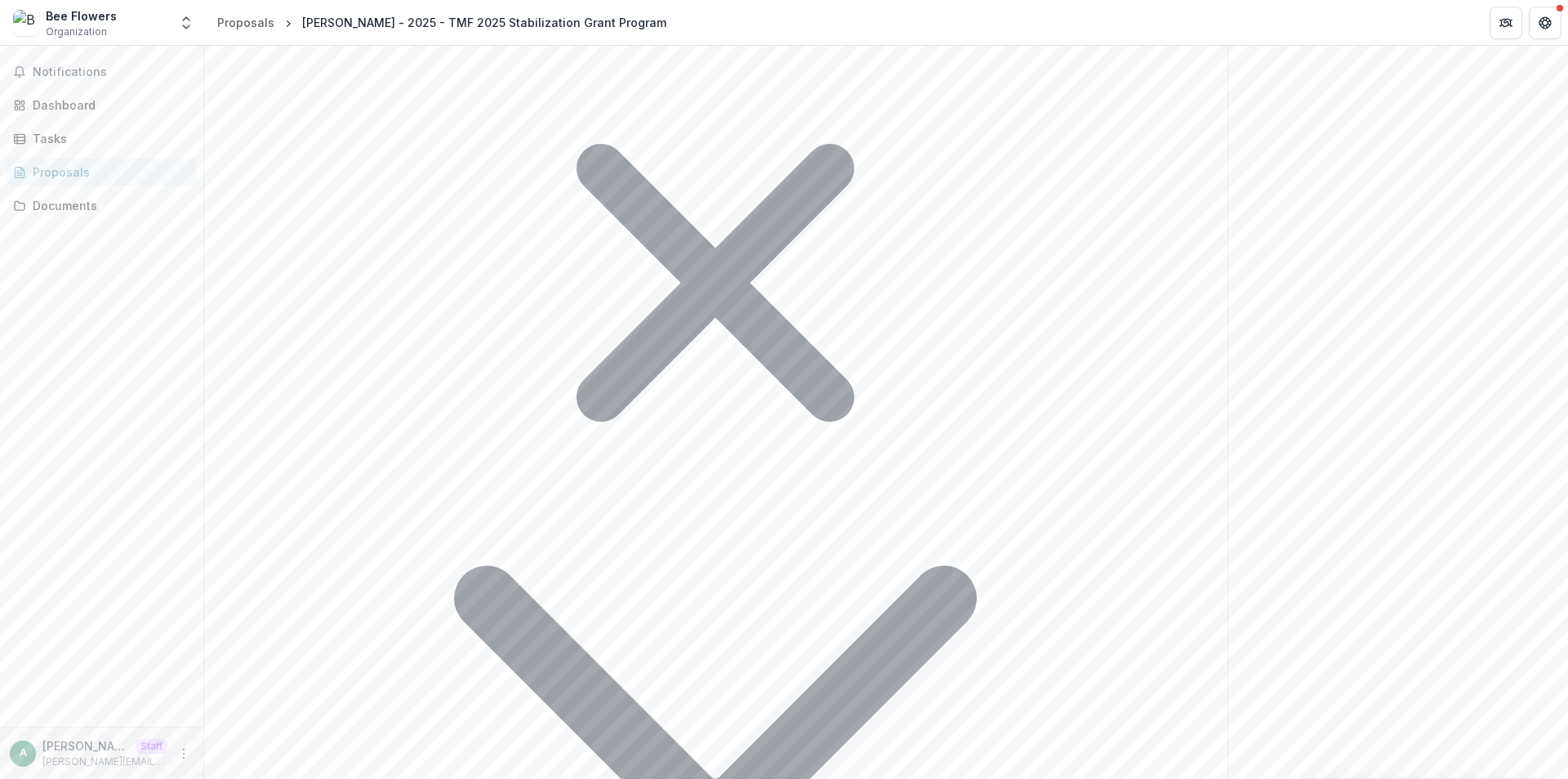
scroll to position [1000, 0]
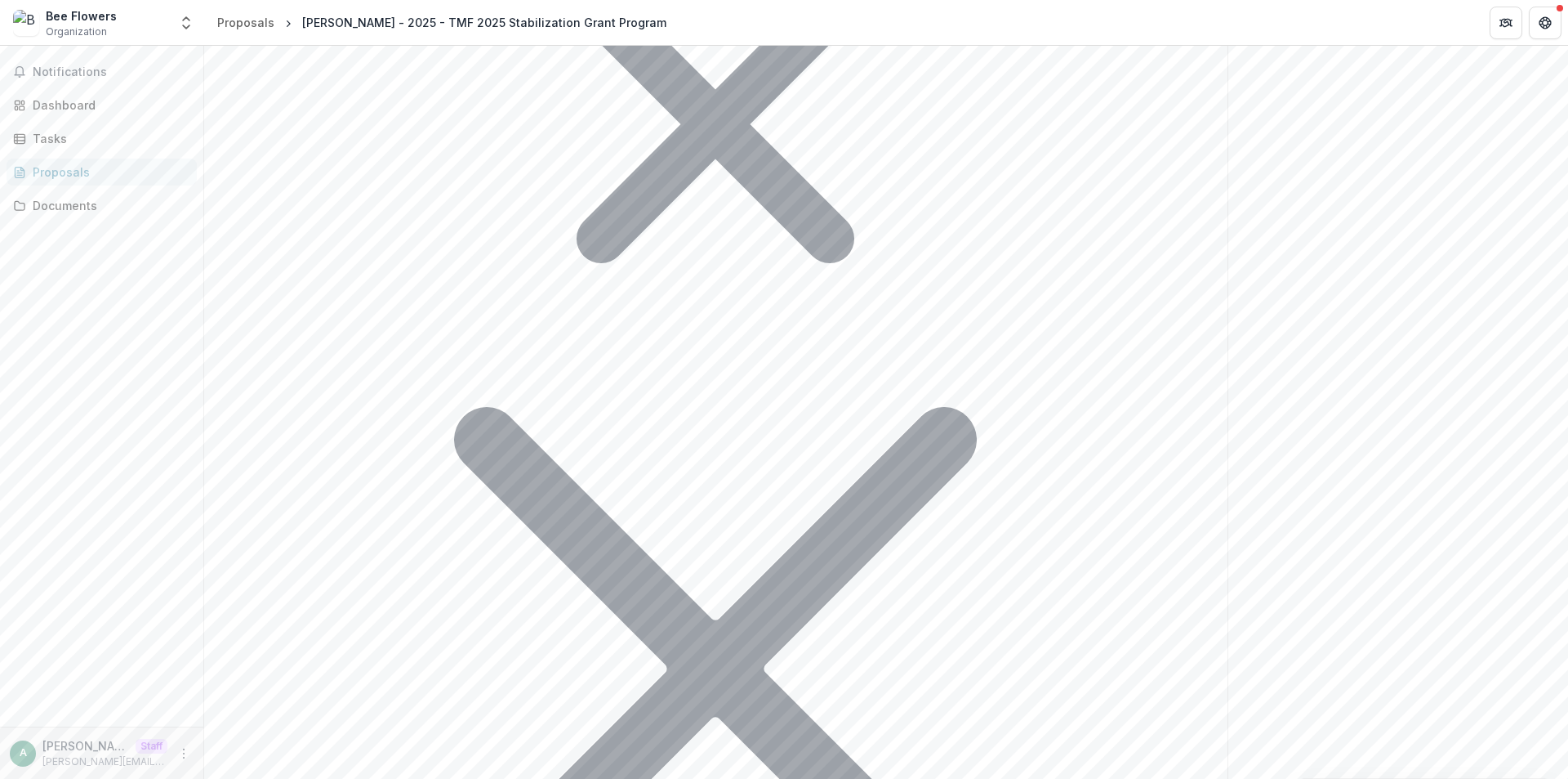
click at [1337, 490] on div "Send comments or questions to The Merchants Fund in the box below. The Merchant…" at bounding box center [1398, 606] width 342 height 3121
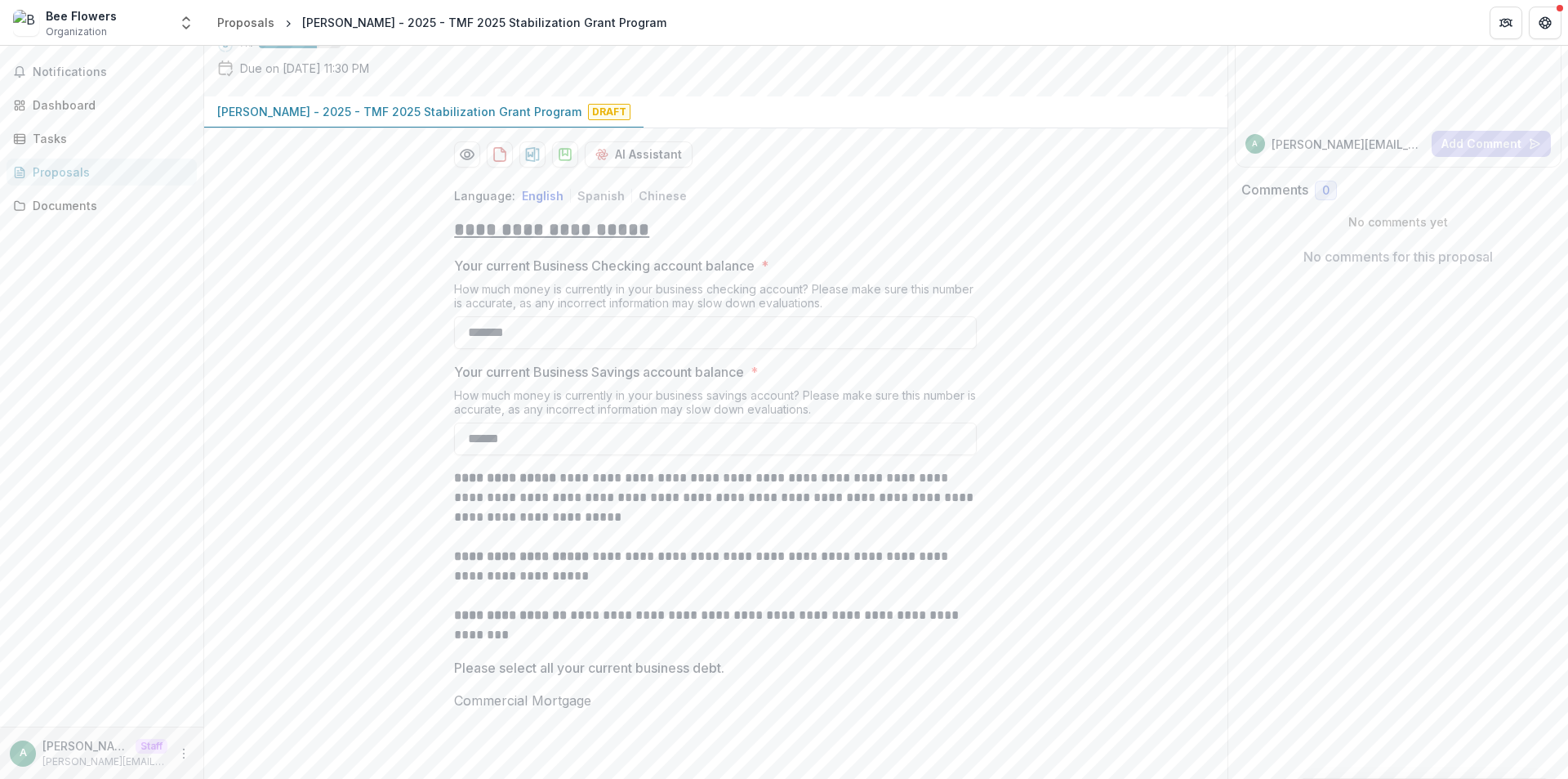
scroll to position [0, 0]
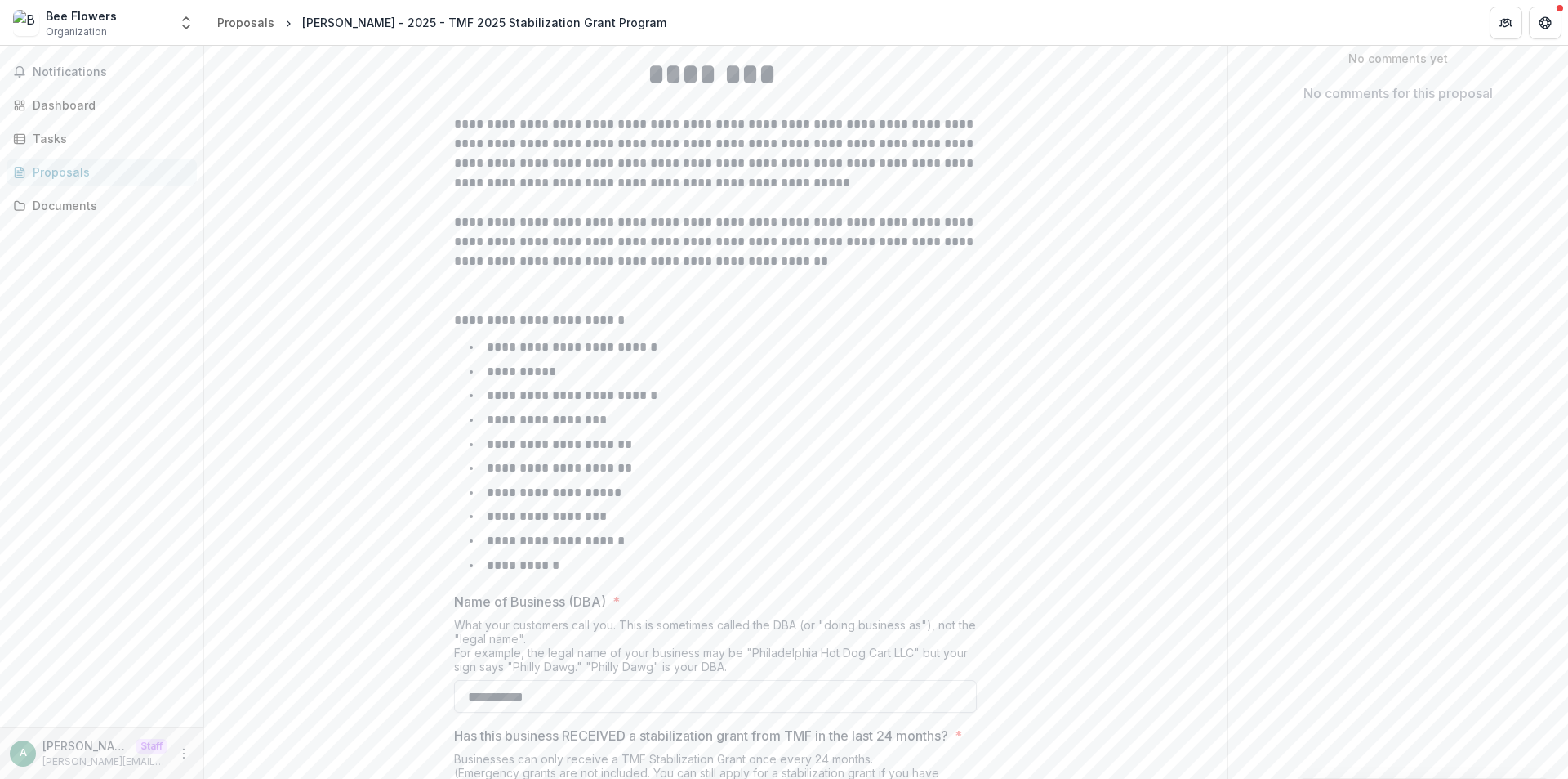
scroll to position [657, 0]
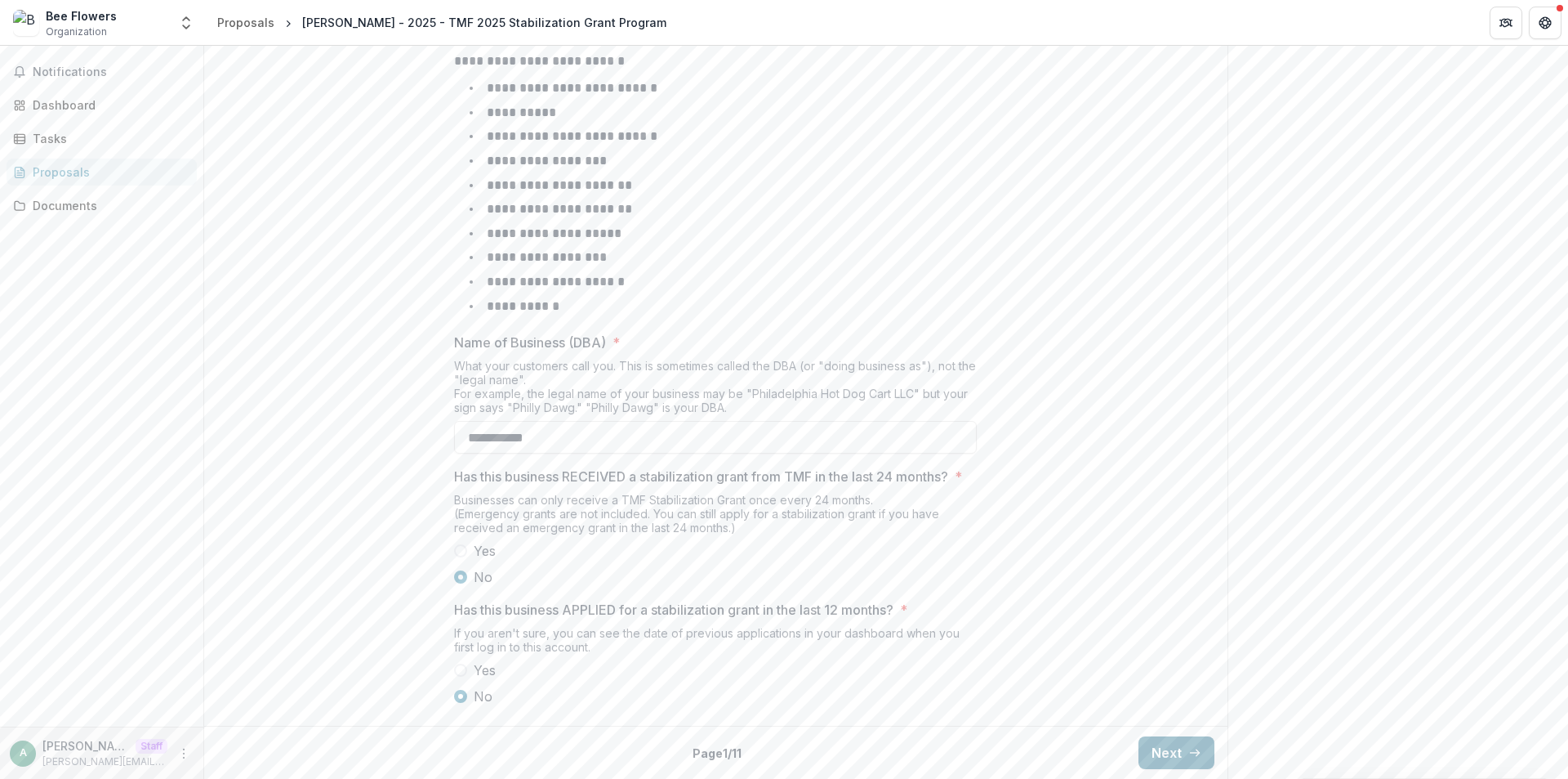
click at [1172, 756] on button "Next" at bounding box center [1177, 752] width 76 height 33
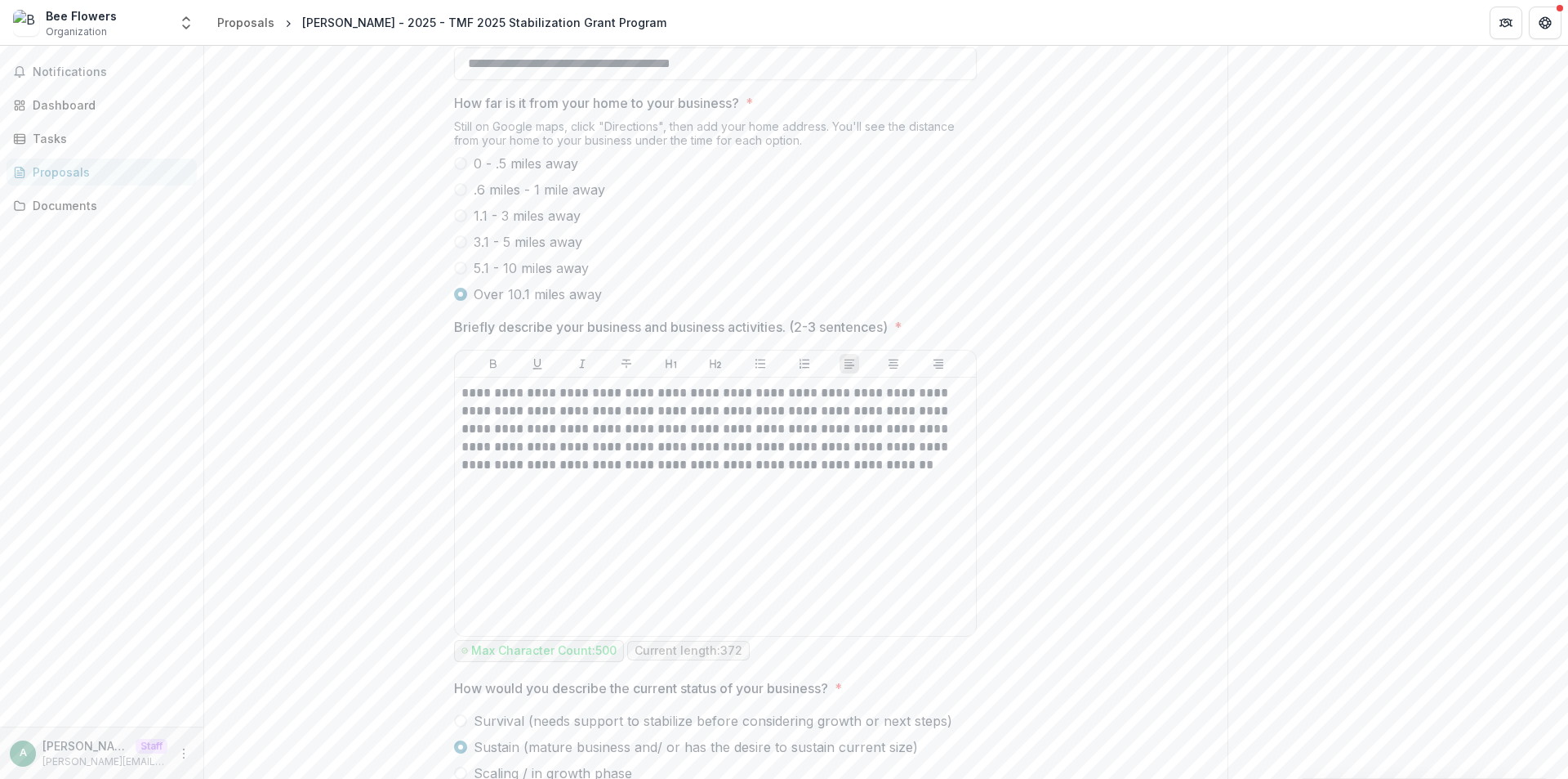
click at [1172, 756] on div "**********" at bounding box center [715, 233] width 1023 height 1126
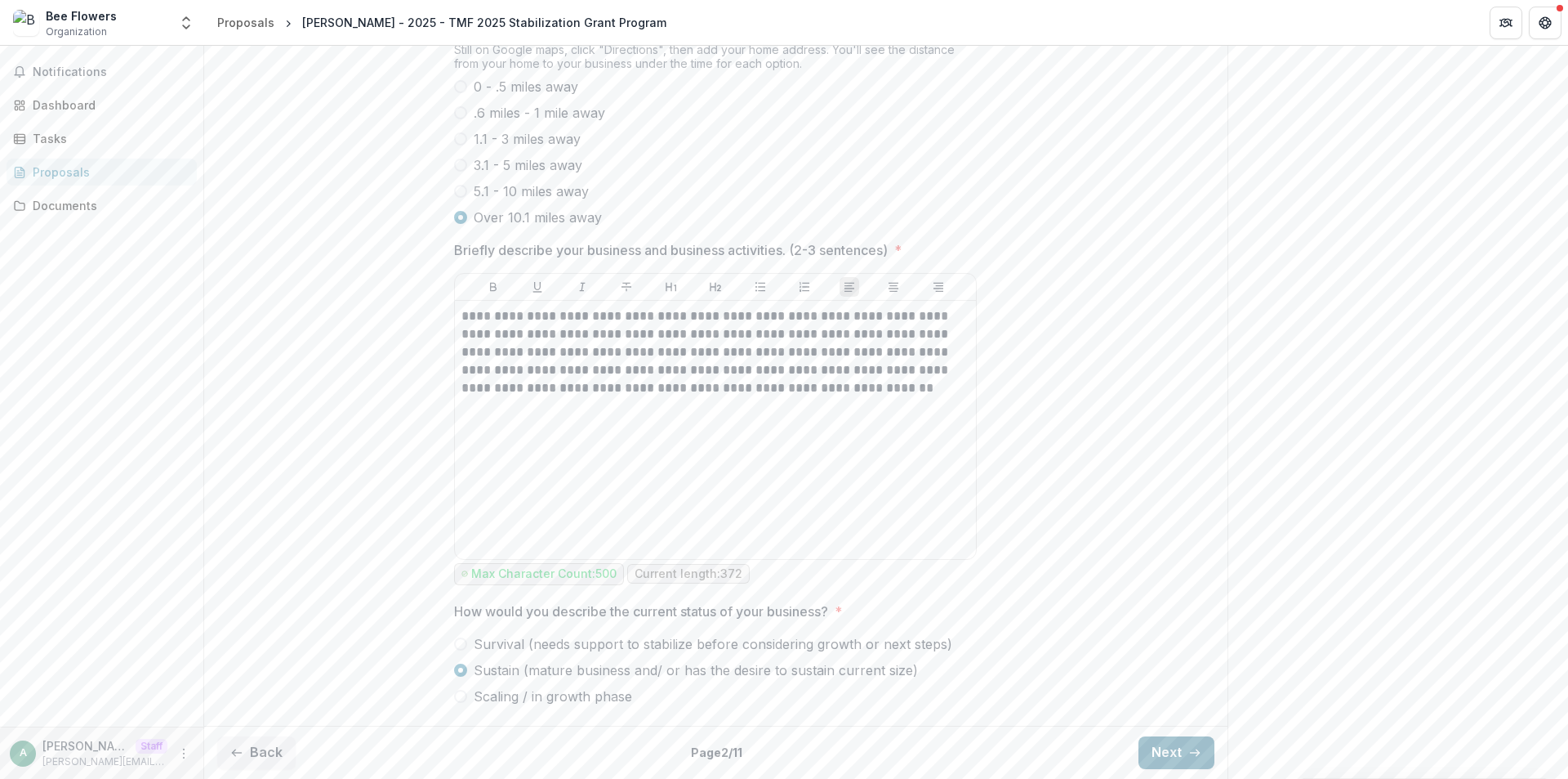
click at [1183, 760] on button "Next" at bounding box center [1177, 752] width 76 height 33
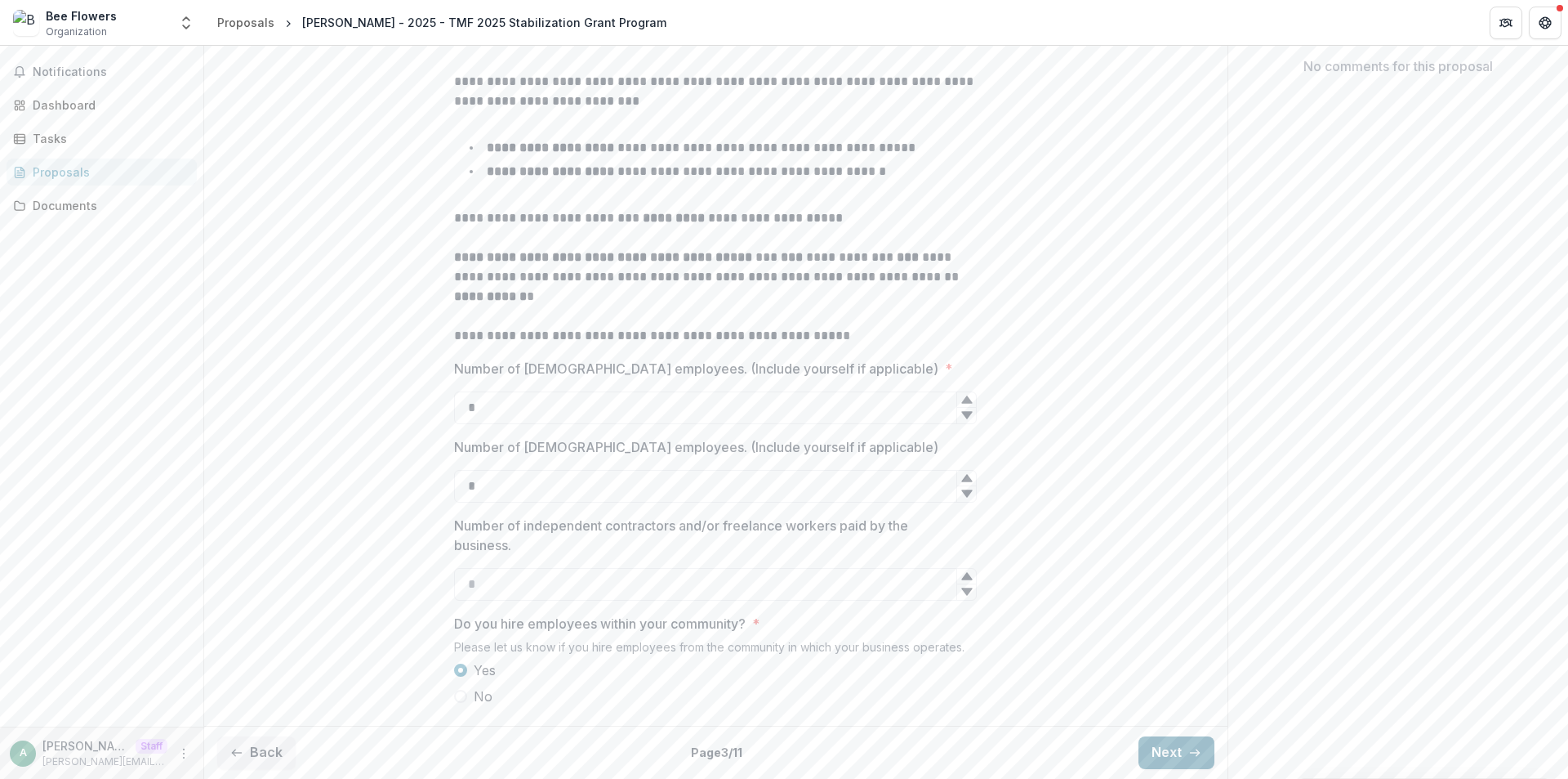
click at [1183, 760] on button "Next" at bounding box center [1177, 752] width 76 height 33
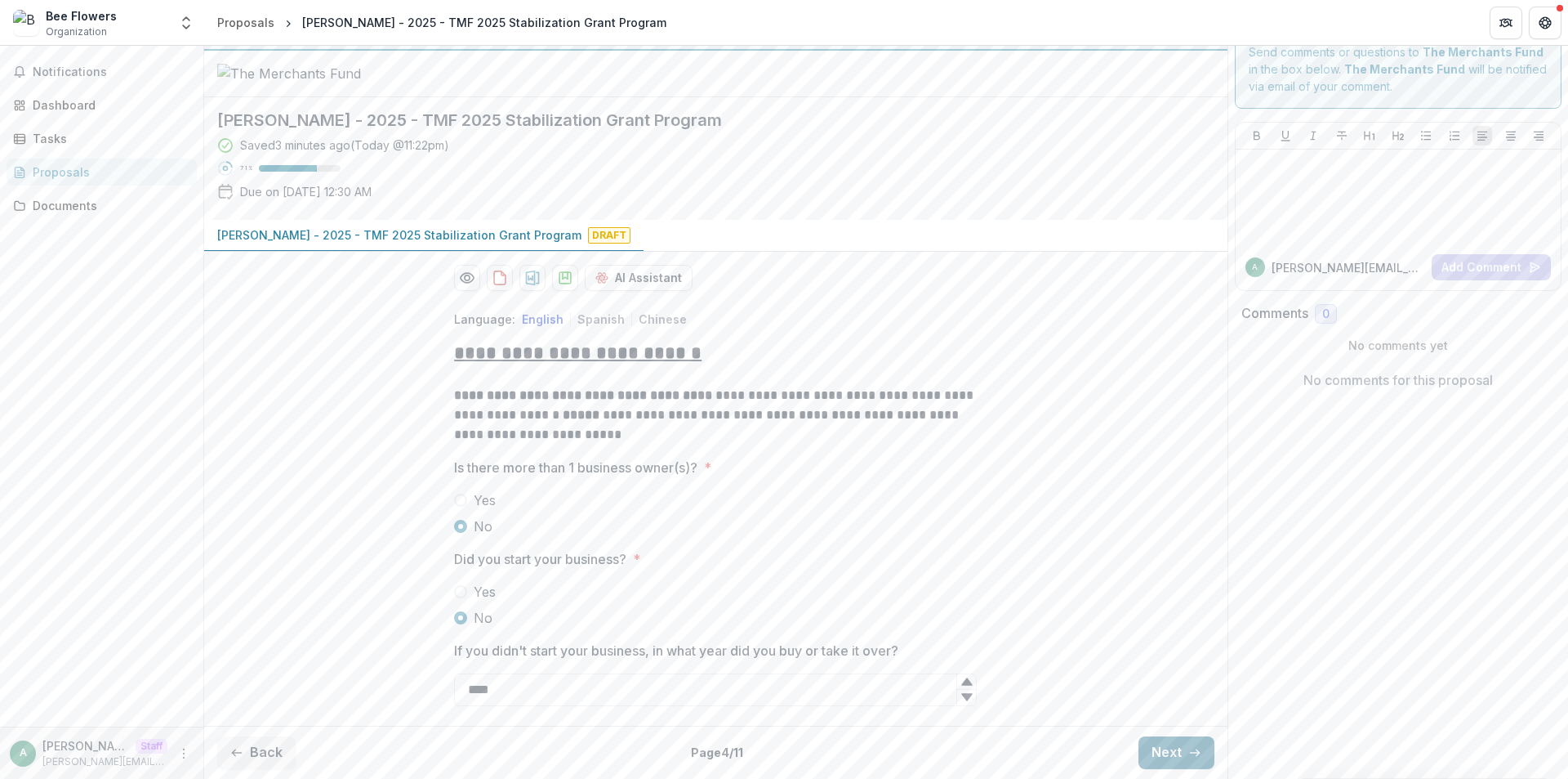
click at [1183, 758] on button "Next" at bounding box center [1177, 752] width 76 height 33
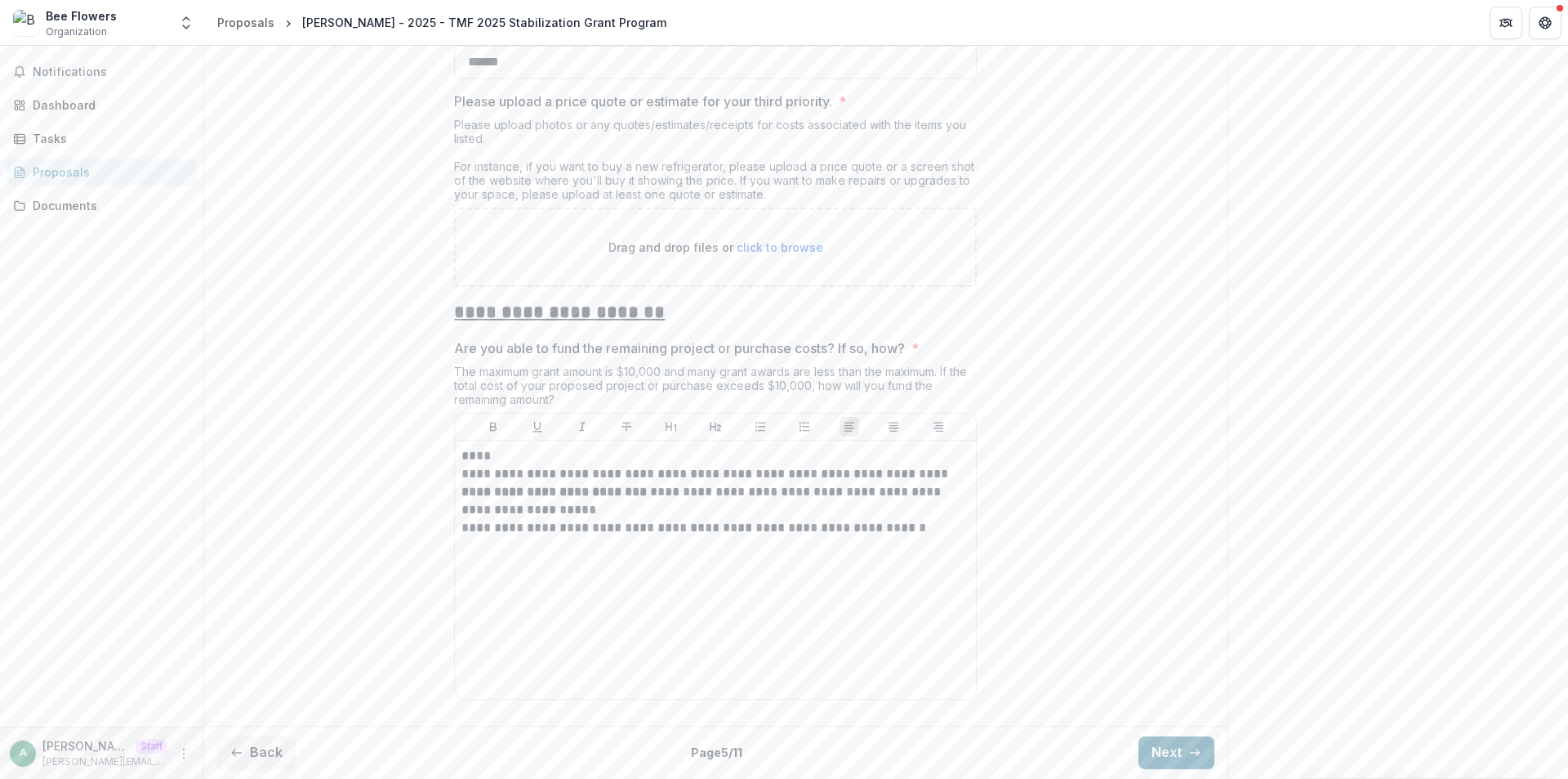
click at [1181, 747] on button "Next" at bounding box center [1177, 752] width 76 height 33
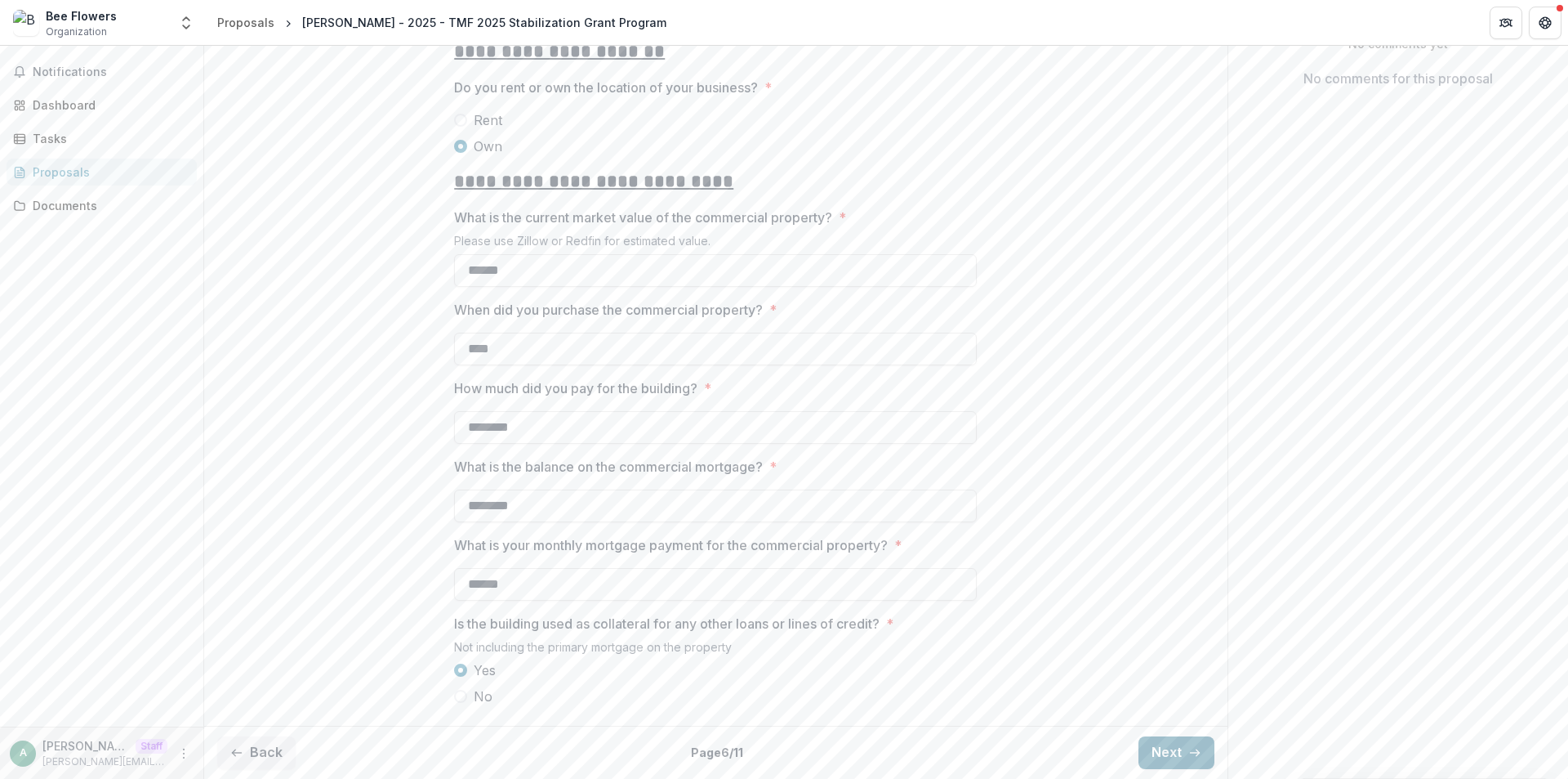
click at [1194, 767] on button "Next" at bounding box center [1177, 752] width 76 height 33
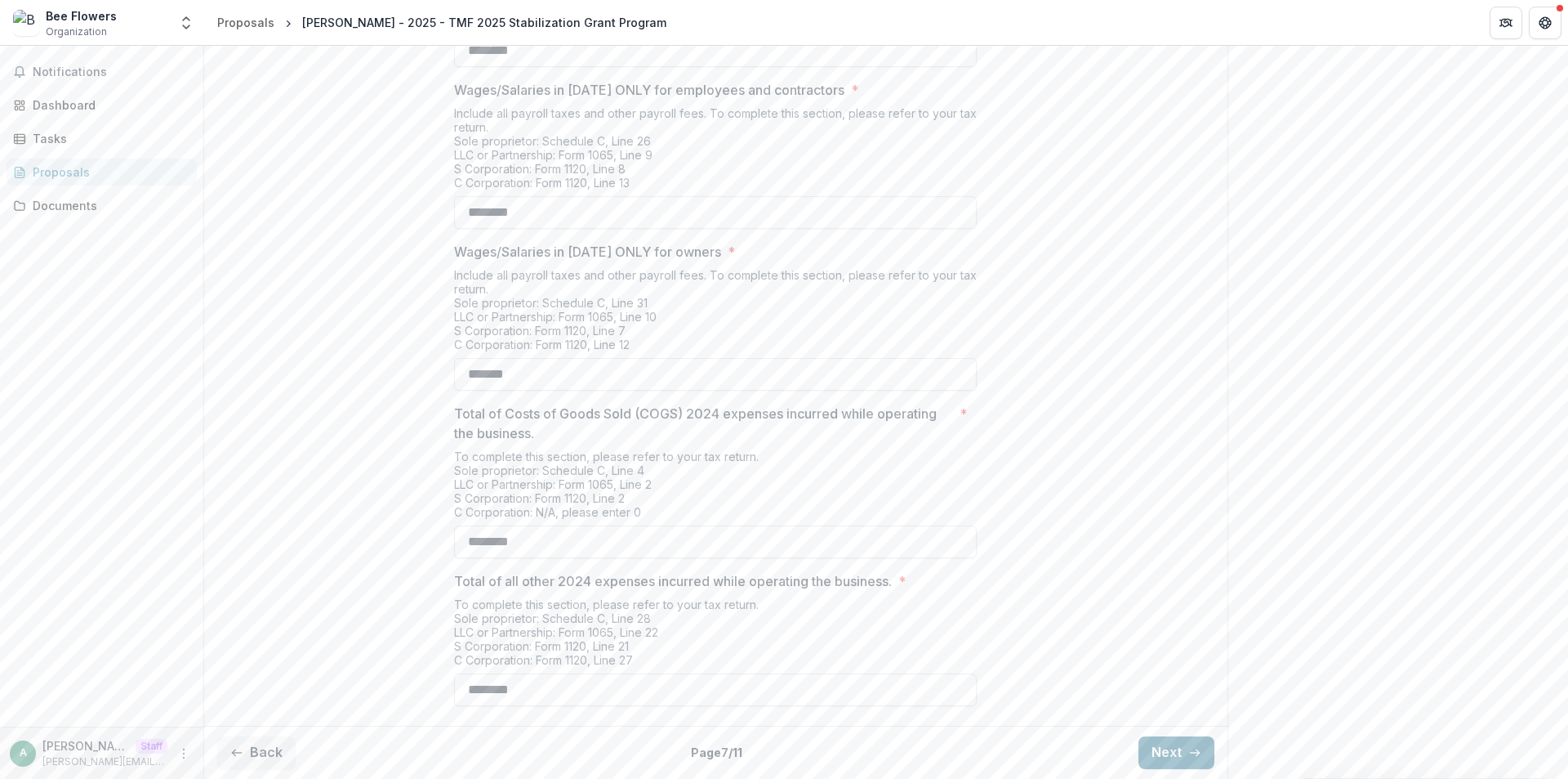
click at [1174, 744] on button "Next" at bounding box center [1177, 752] width 76 height 33
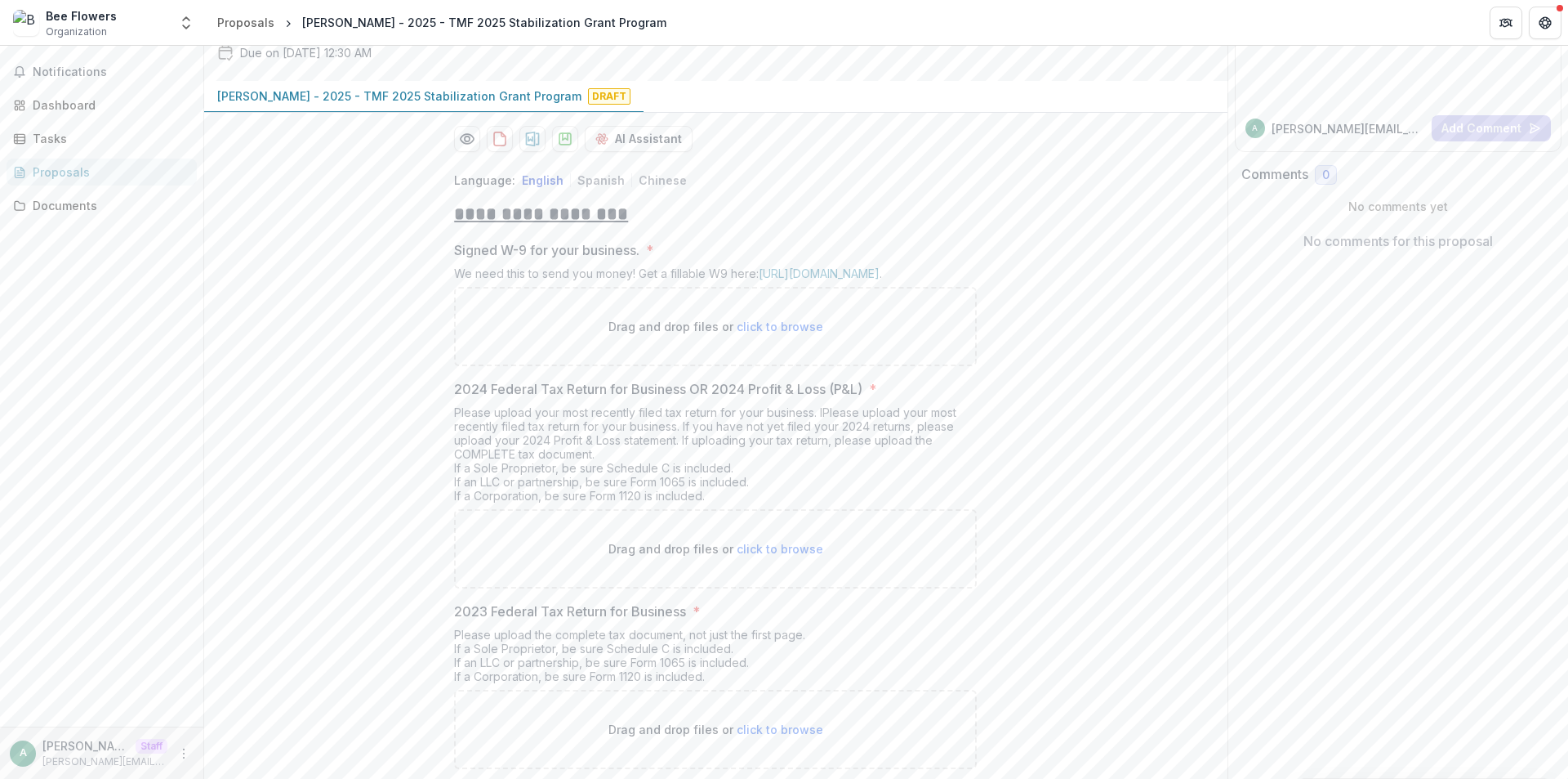
scroll to position [0, 0]
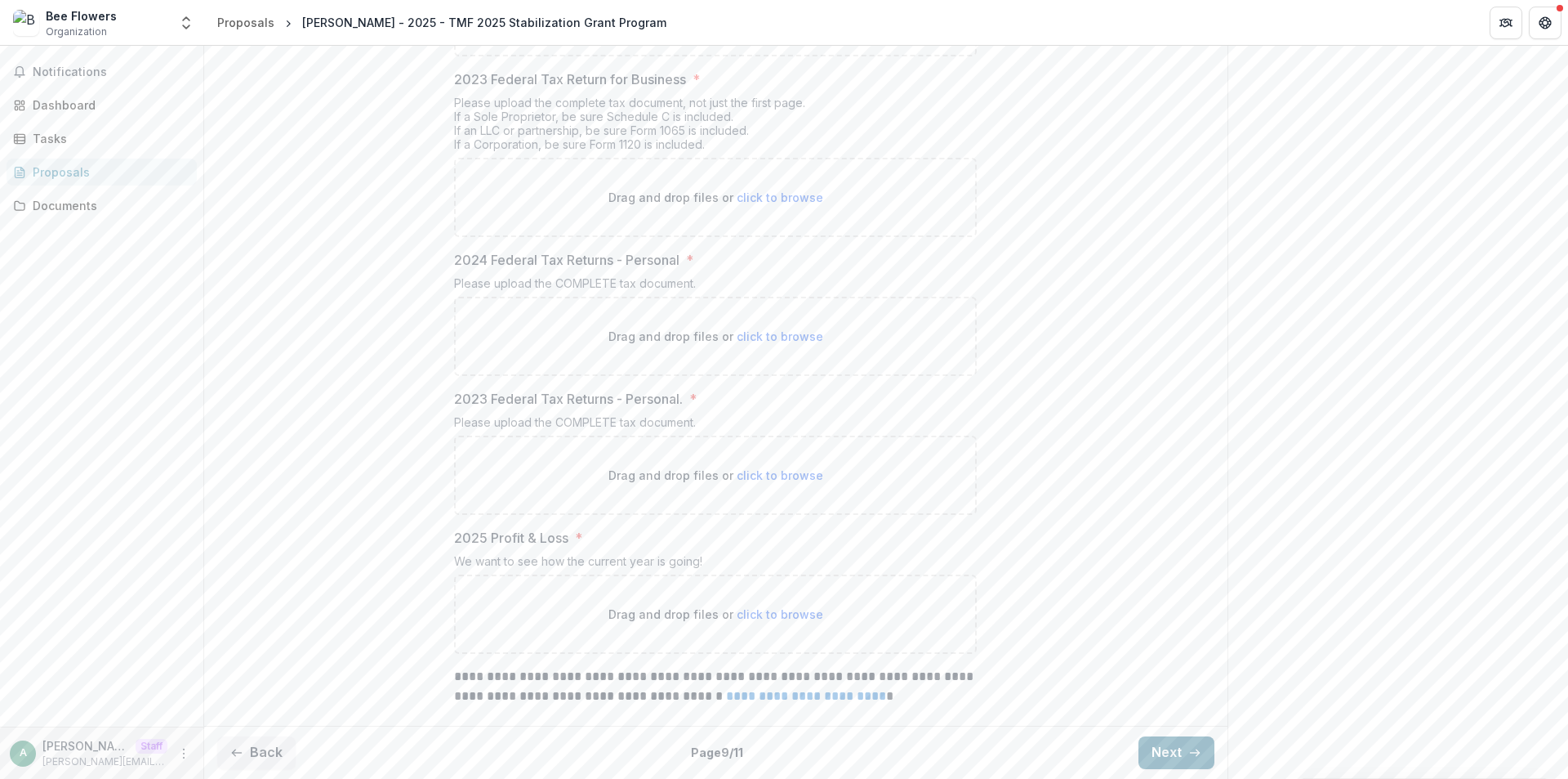
click at [1152, 749] on button "Next" at bounding box center [1177, 752] width 76 height 33
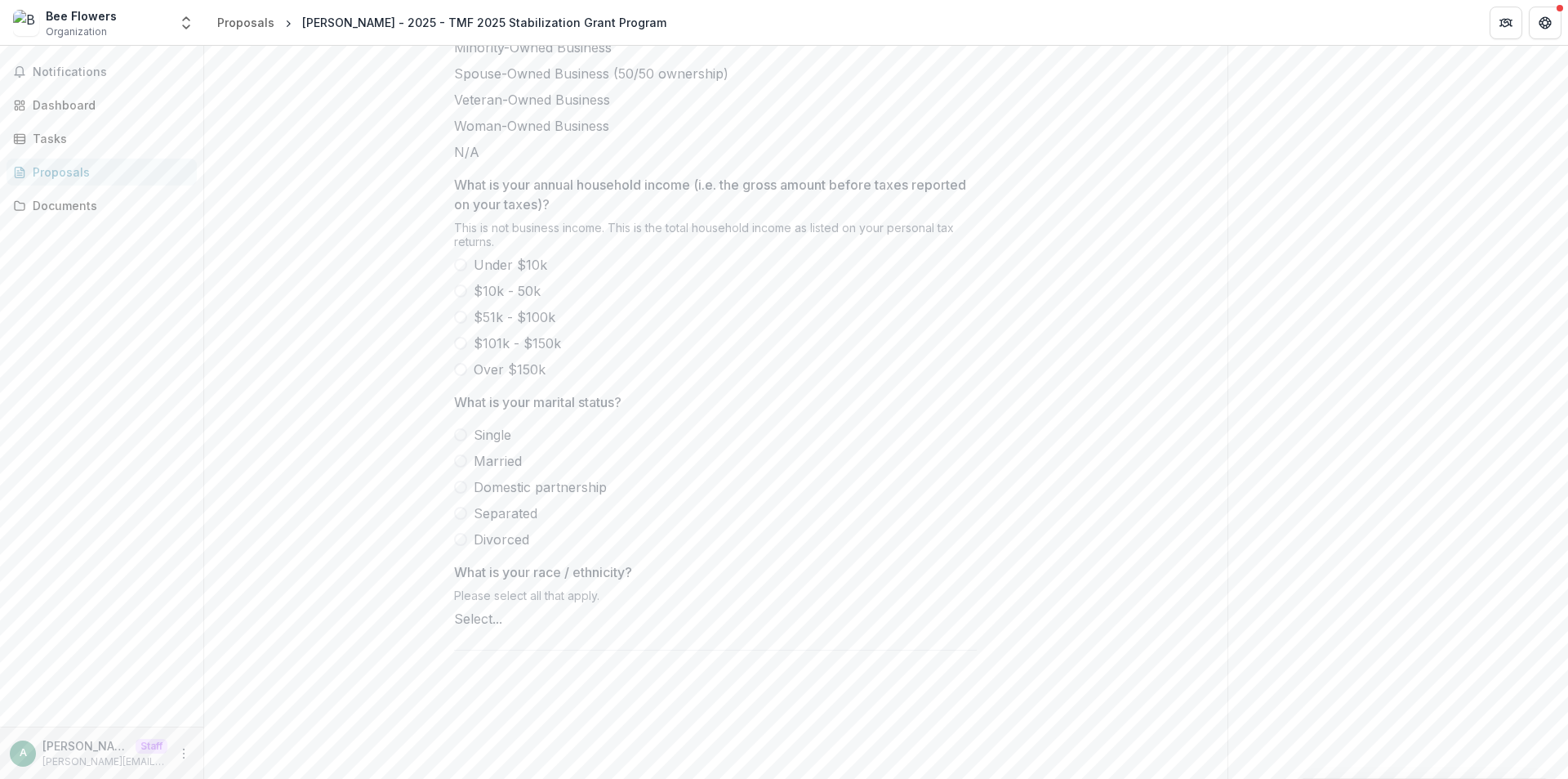
scroll to position [734, 0]
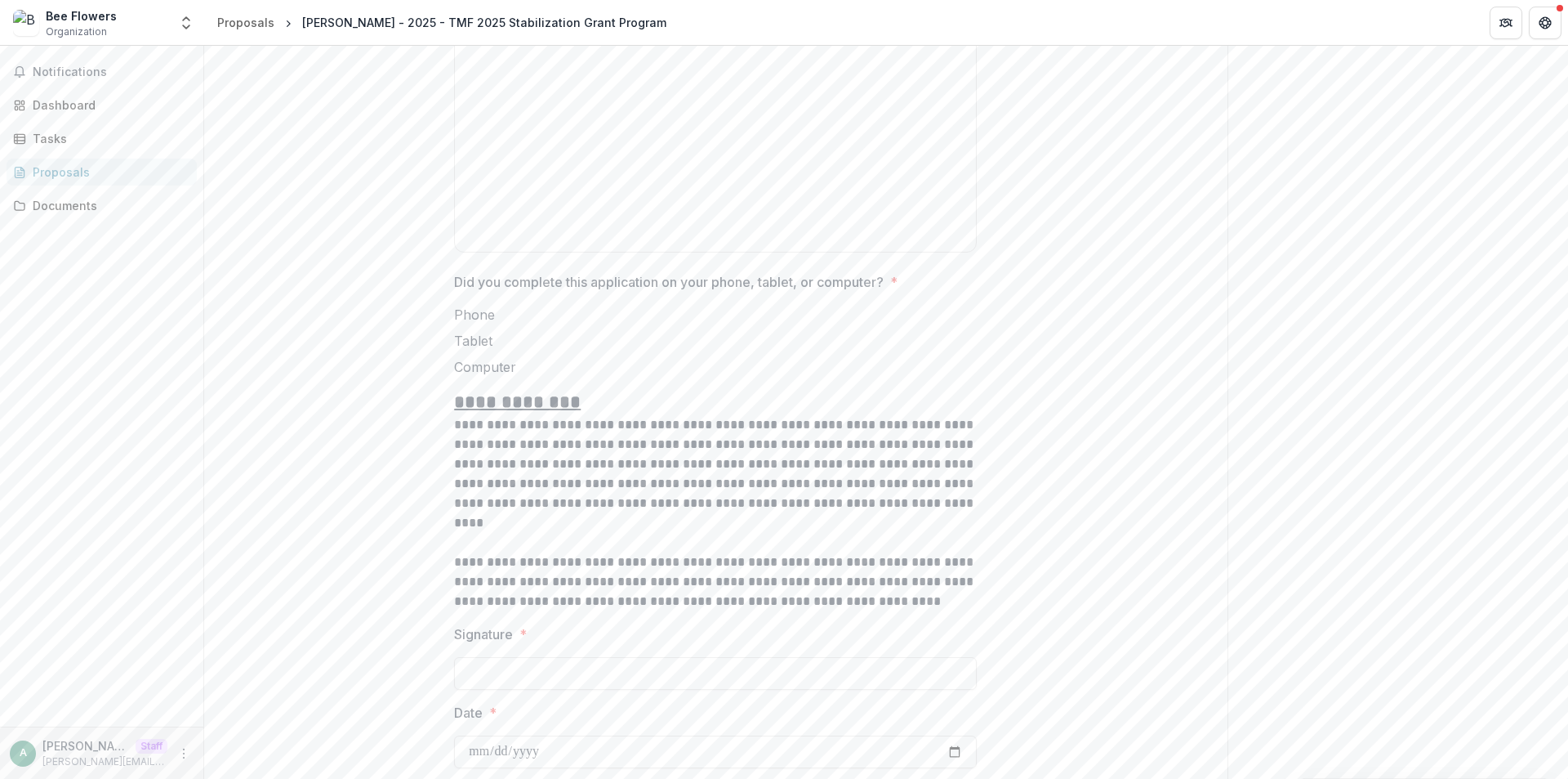
scroll to position [582, 0]
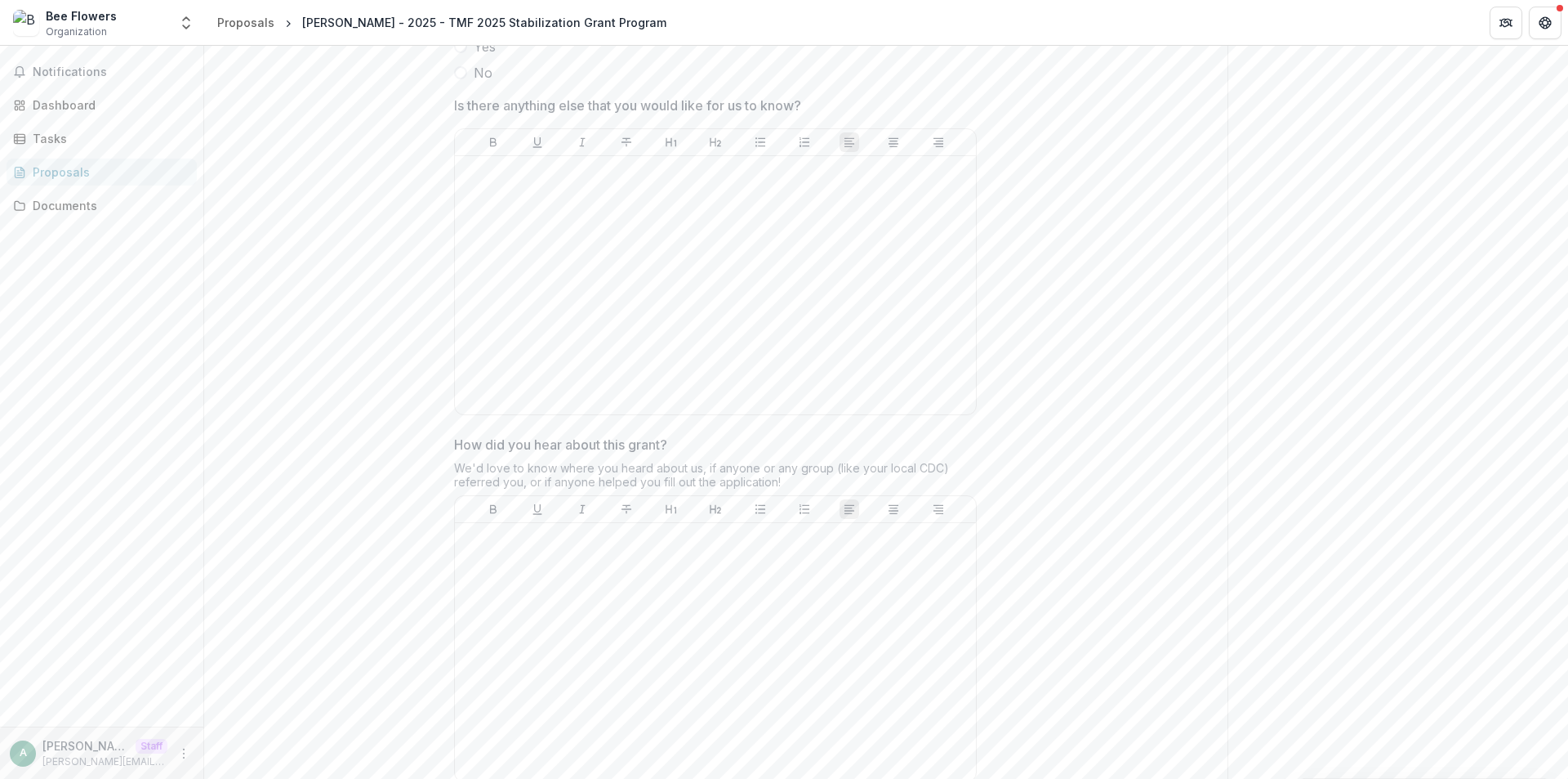
click at [1300, 125] on div "Send comments or questions to The Merchants Fund in the box below. The Merchant…" at bounding box center [1398, 417] width 342 height 1907
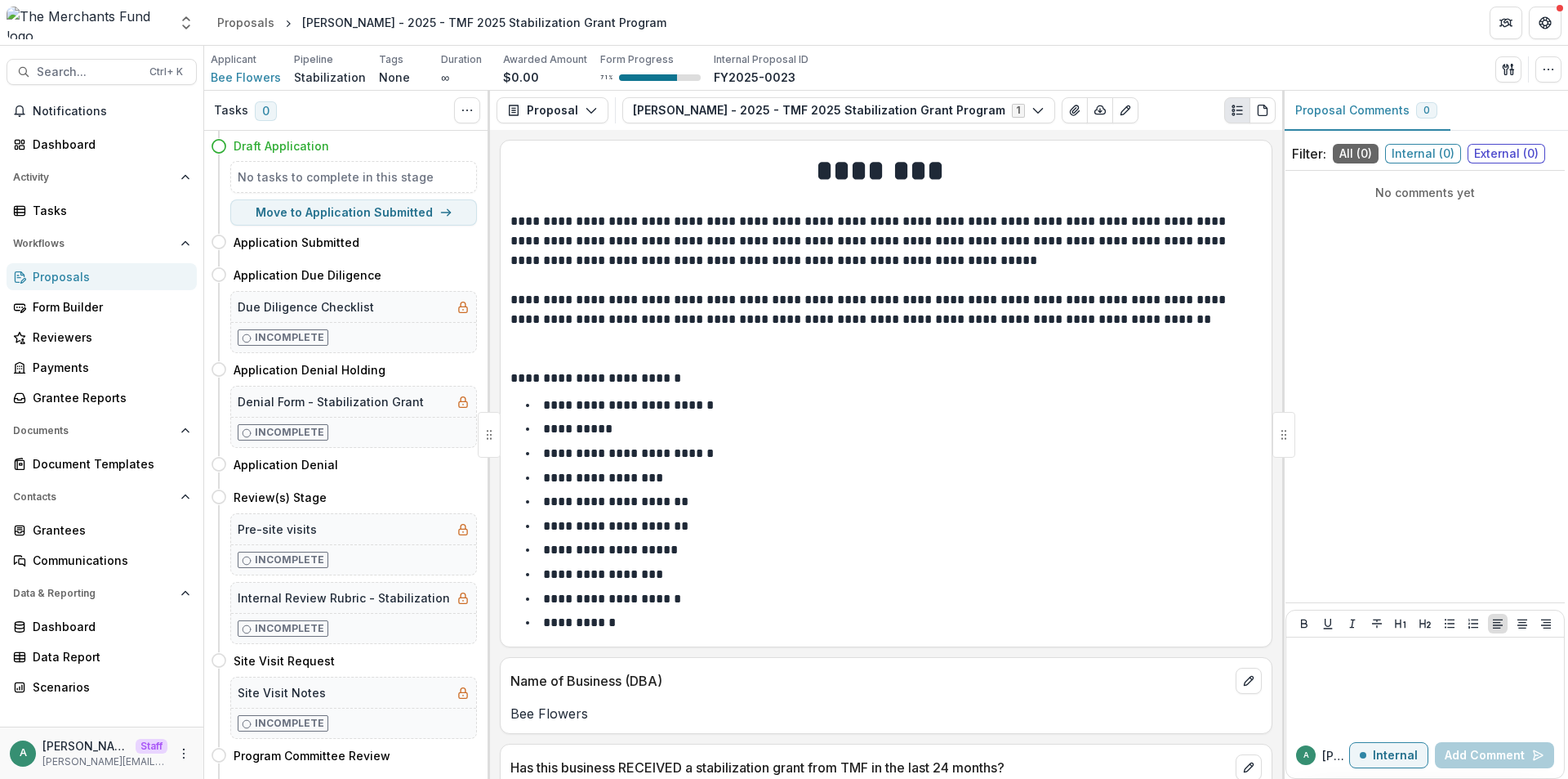
scroll to position [8783, 0]
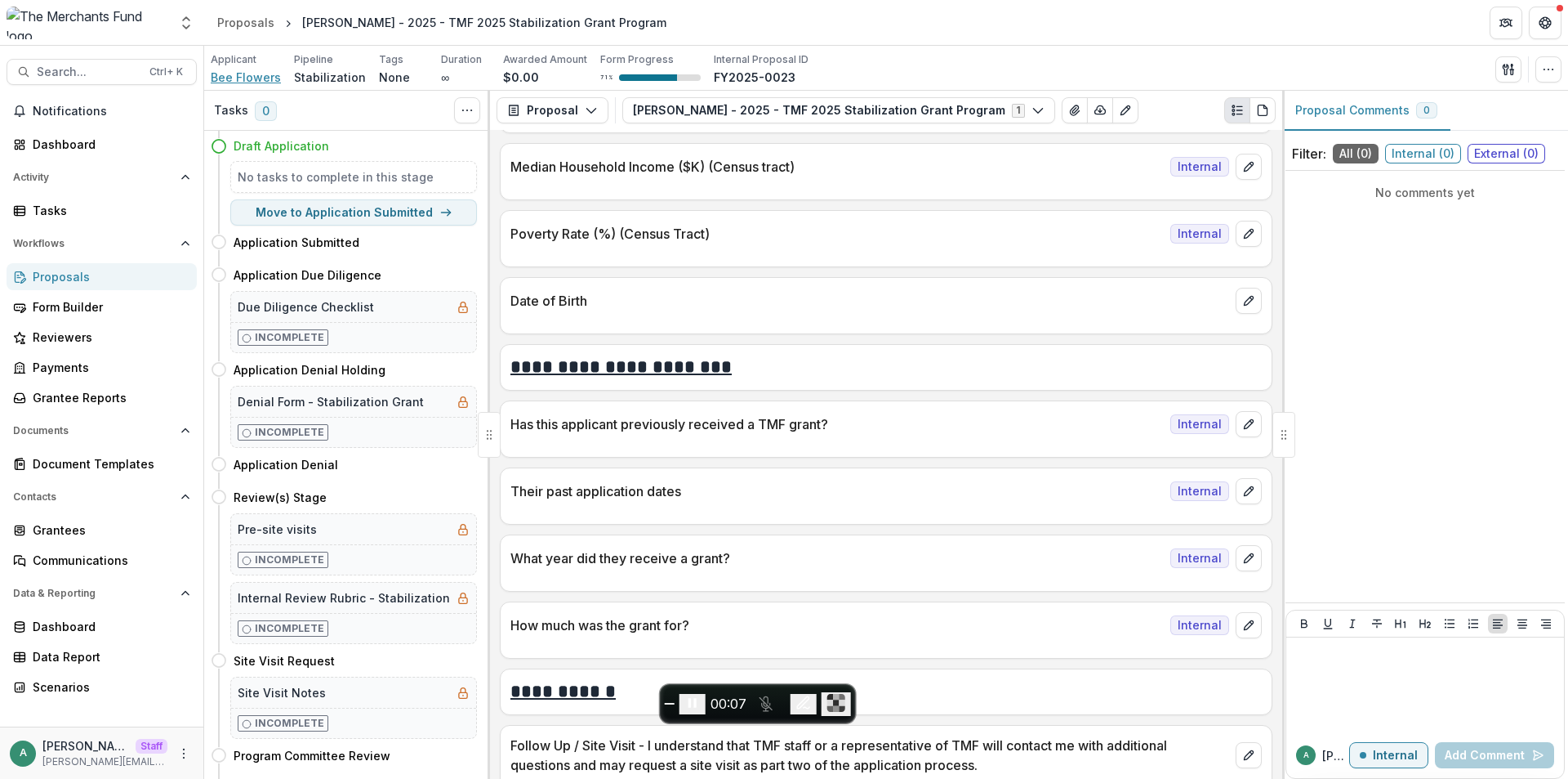
click at [253, 77] on span "Bee Flowers" at bounding box center [245, 77] width 70 height 17
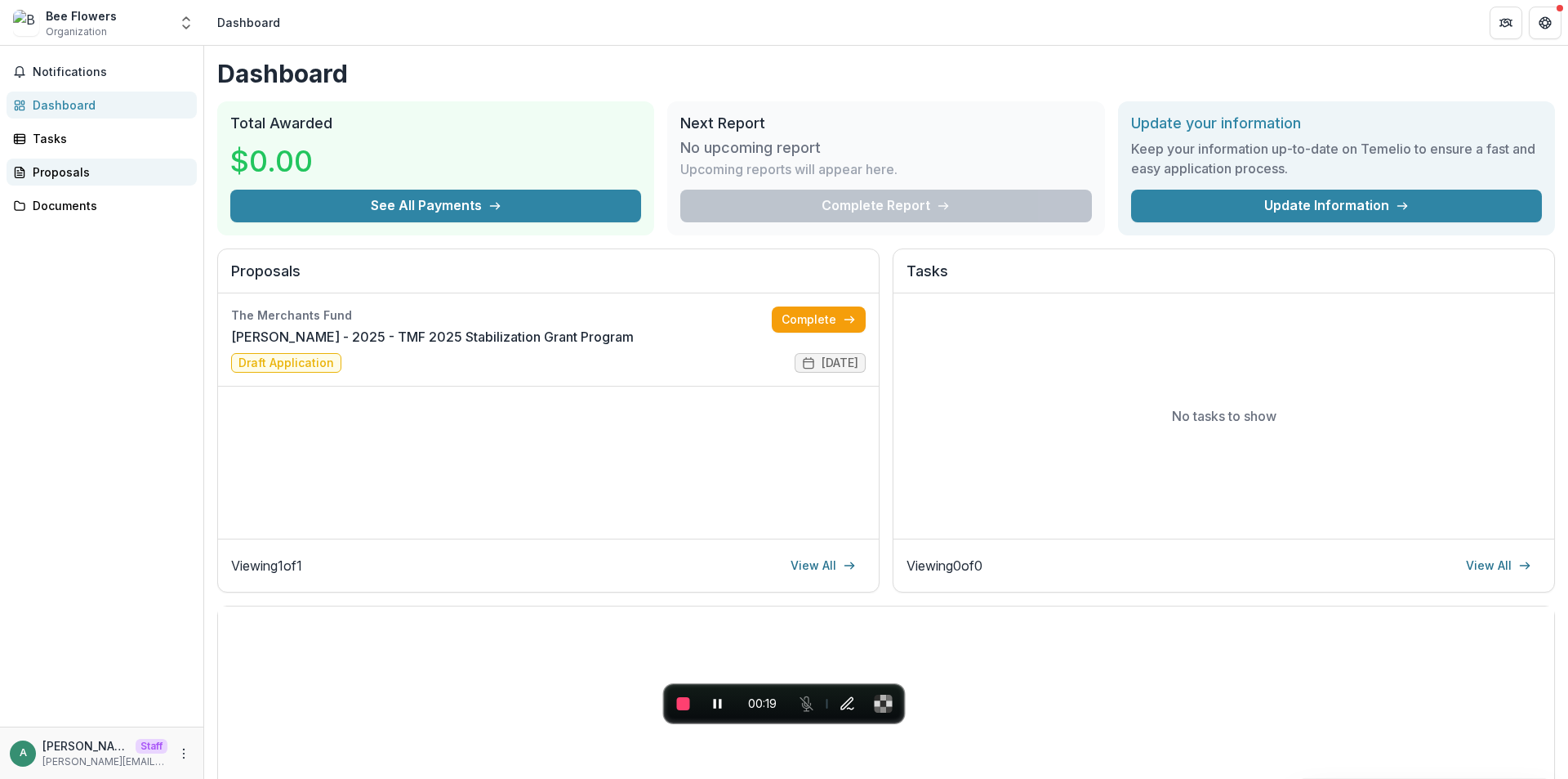
click at [88, 181] on link "Proposals" at bounding box center [102, 172] width 191 height 27
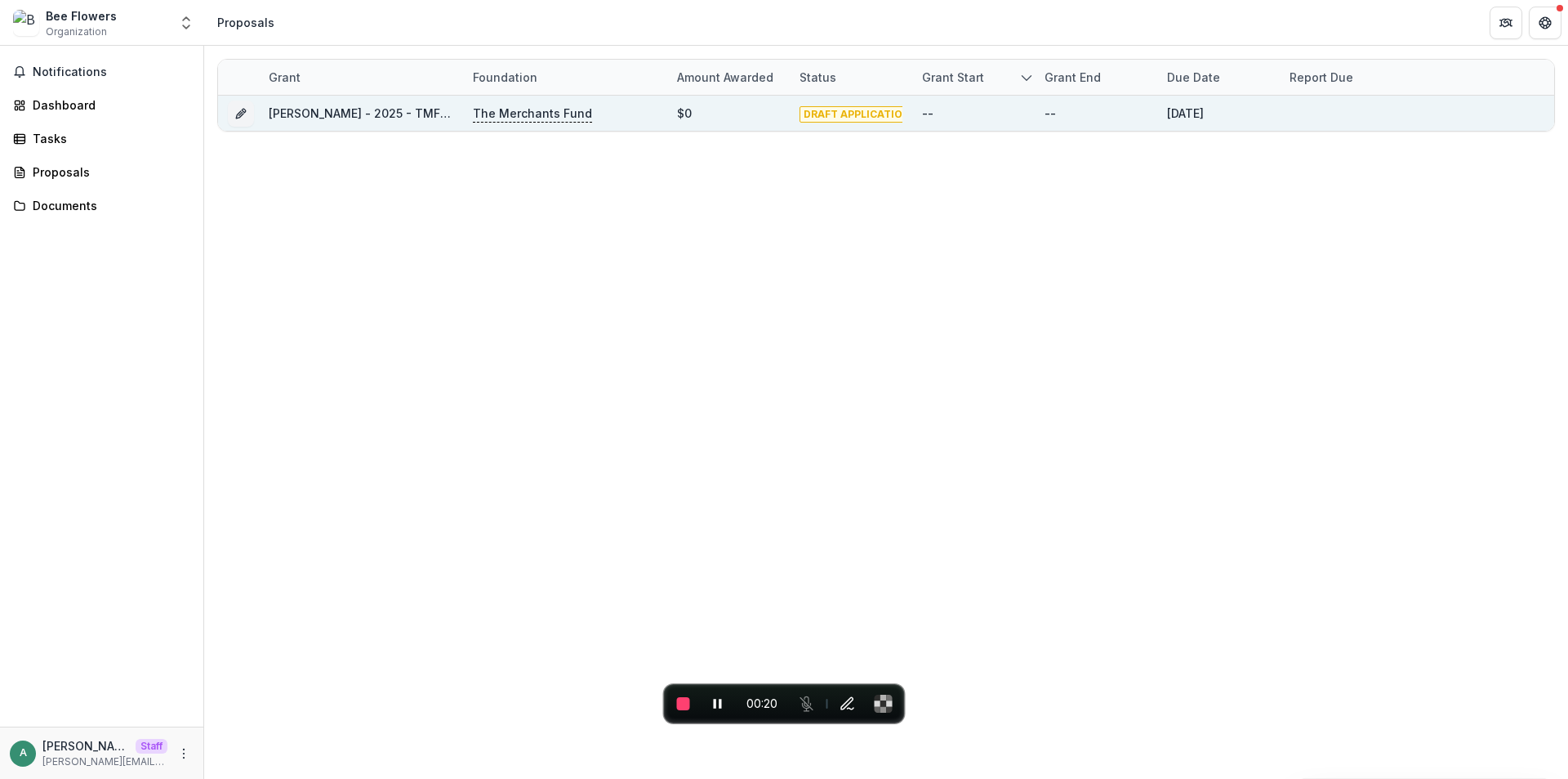
click at [391, 116] on link "[PERSON_NAME] - 2025 - TMF 2025 Stabilization Grant Program" at bounding box center [451, 113] width 364 height 14
